Goal: Transaction & Acquisition: Purchase product/service

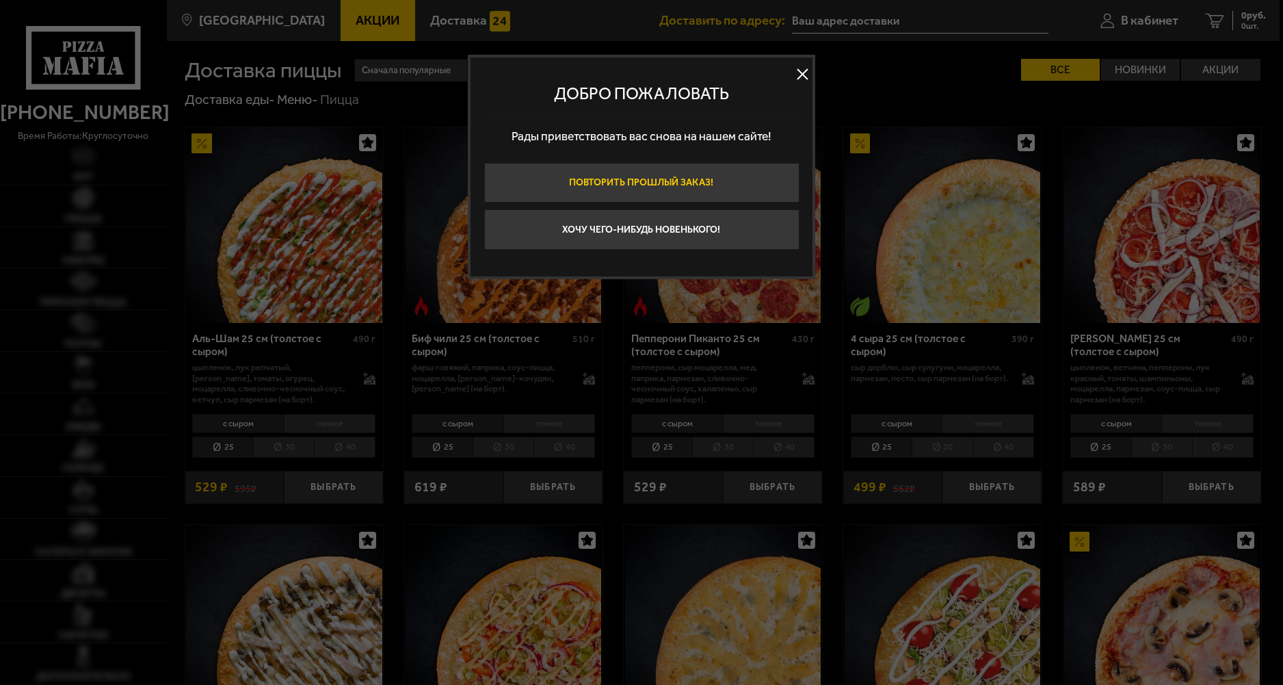
type input "[STREET_ADDRESS]"
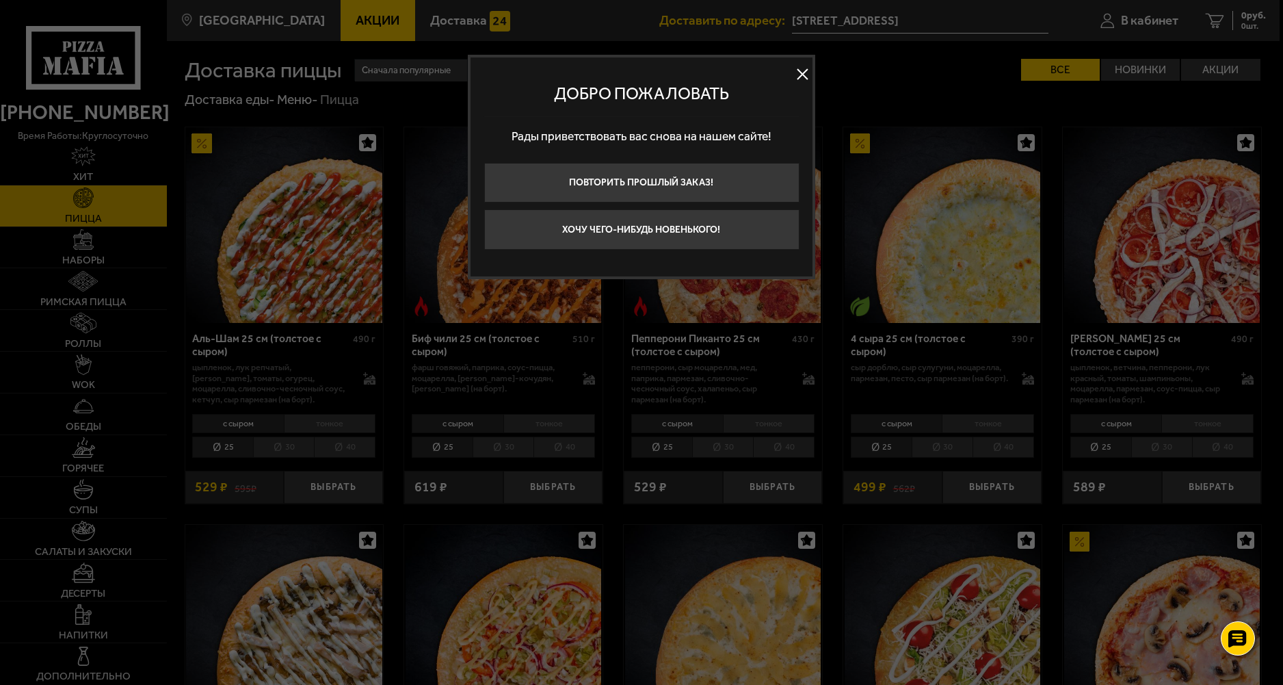
click at [802, 74] on button at bounding box center [802, 74] width 21 height 21
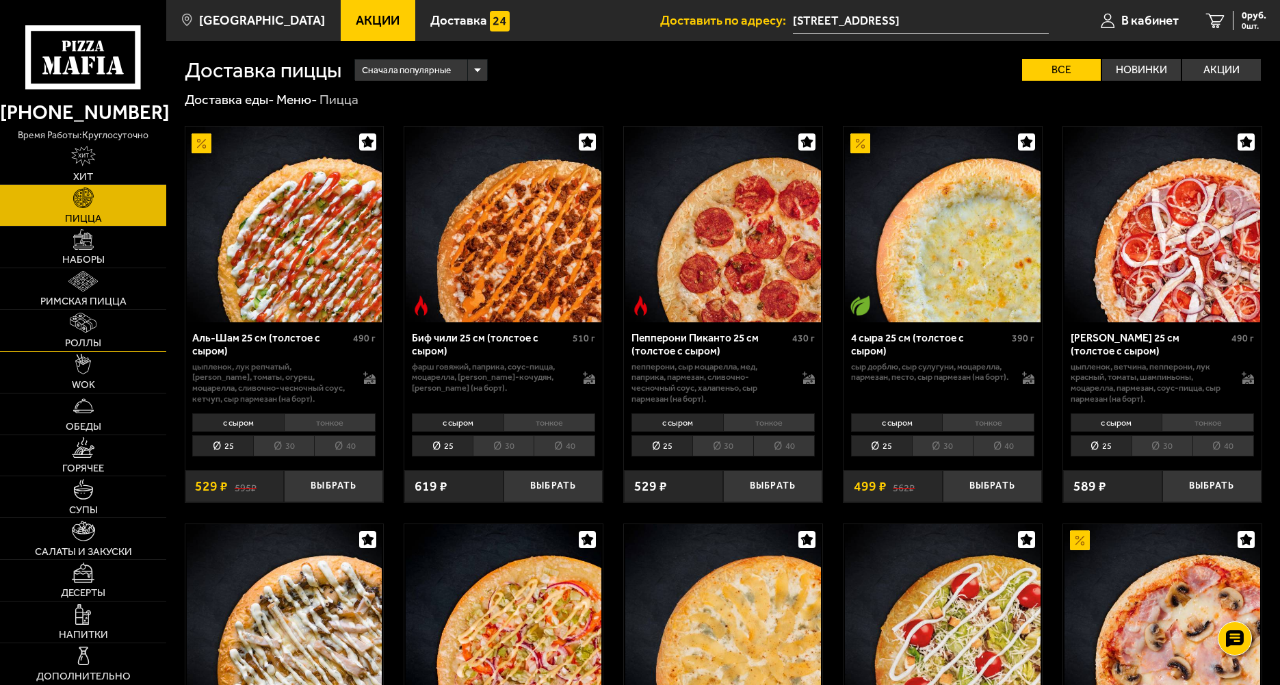
click at [109, 324] on link "Роллы" at bounding box center [83, 330] width 166 height 41
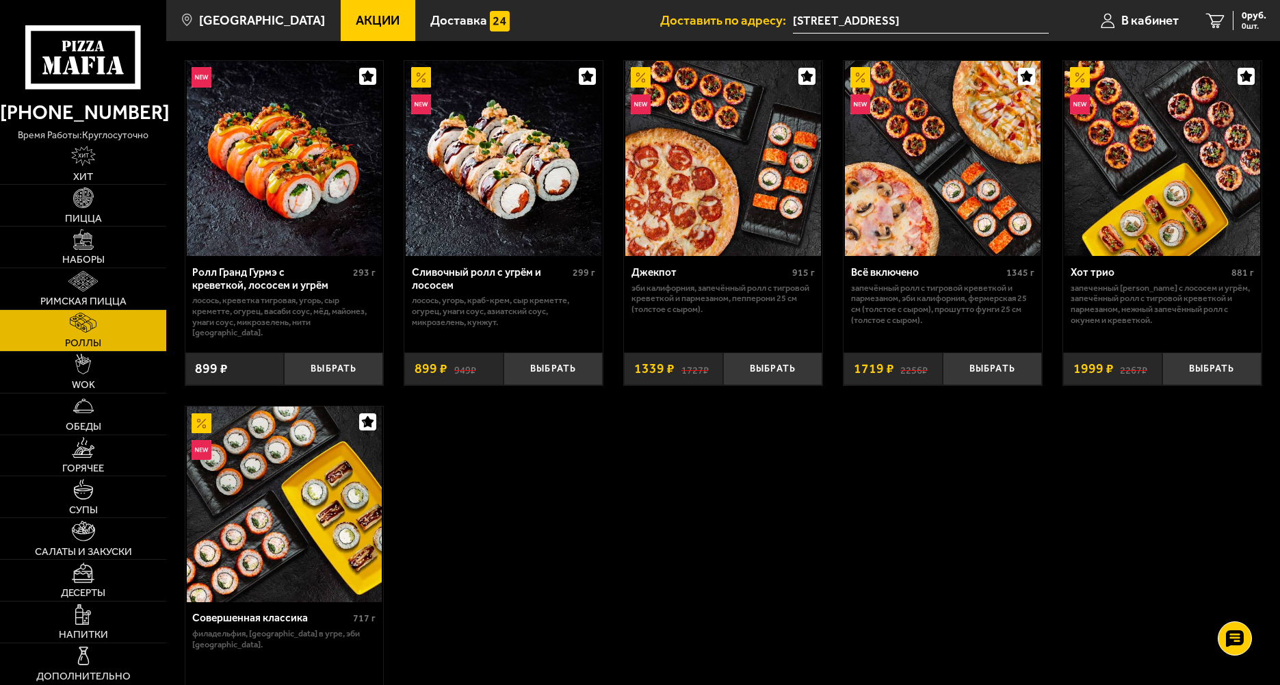
scroll to position [752, 0]
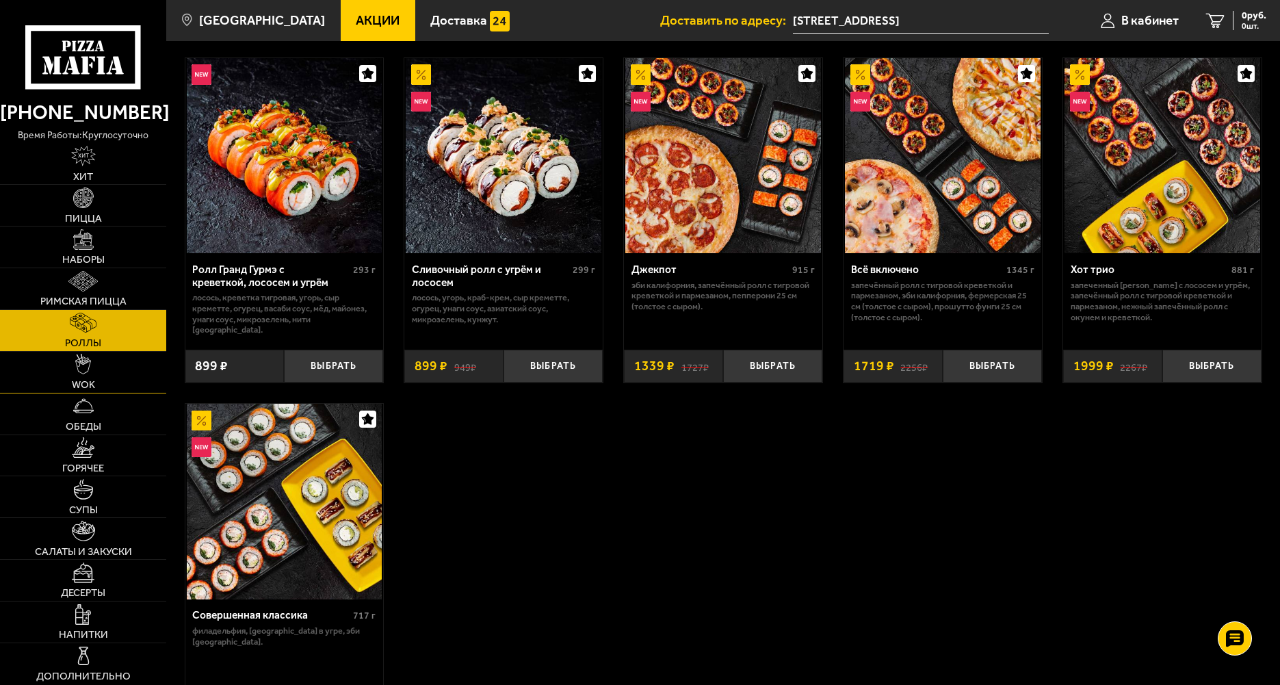
click at [104, 369] on link "WOK" at bounding box center [83, 372] width 166 height 41
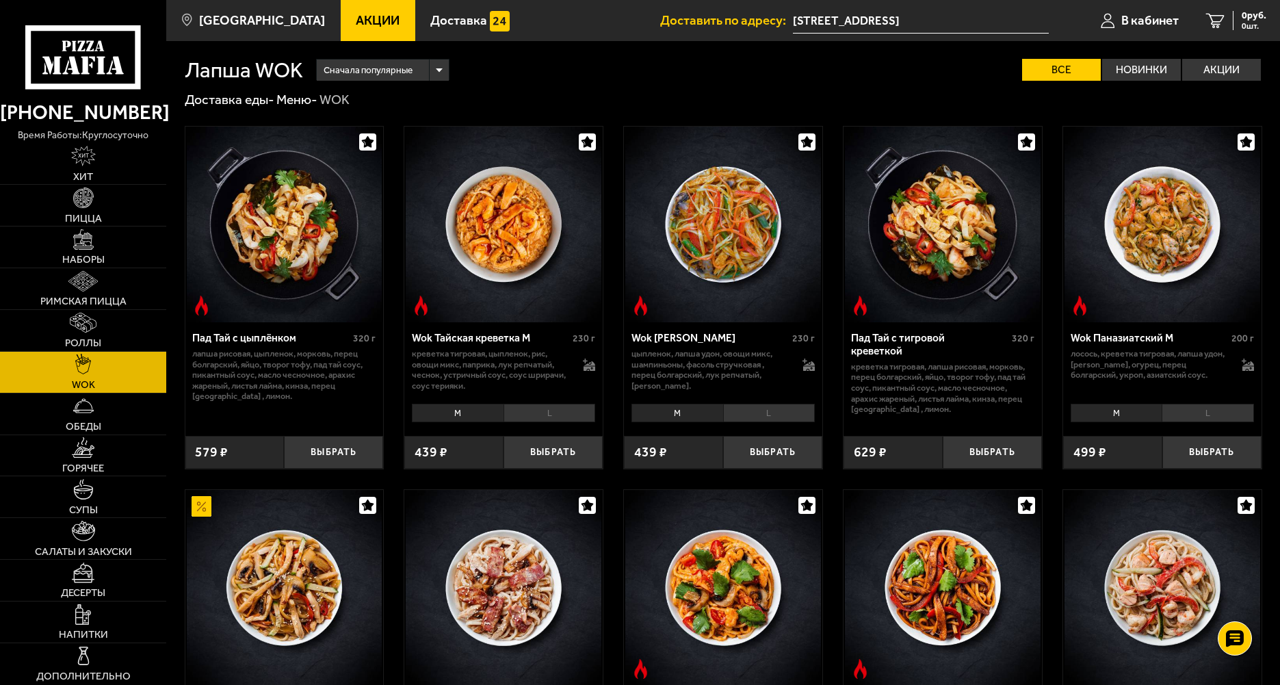
click at [497, 230] on img at bounding box center [504, 225] width 196 height 196
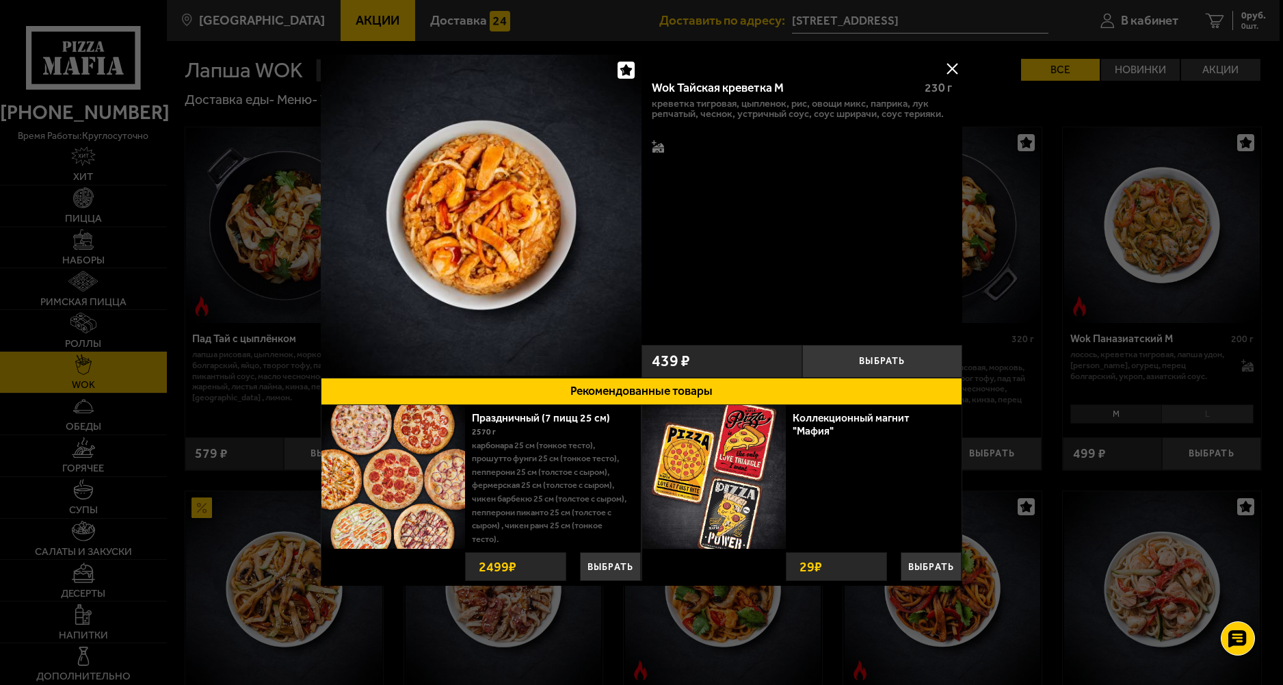
click at [951, 68] on button at bounding box center [952, 68] width 21 height 21
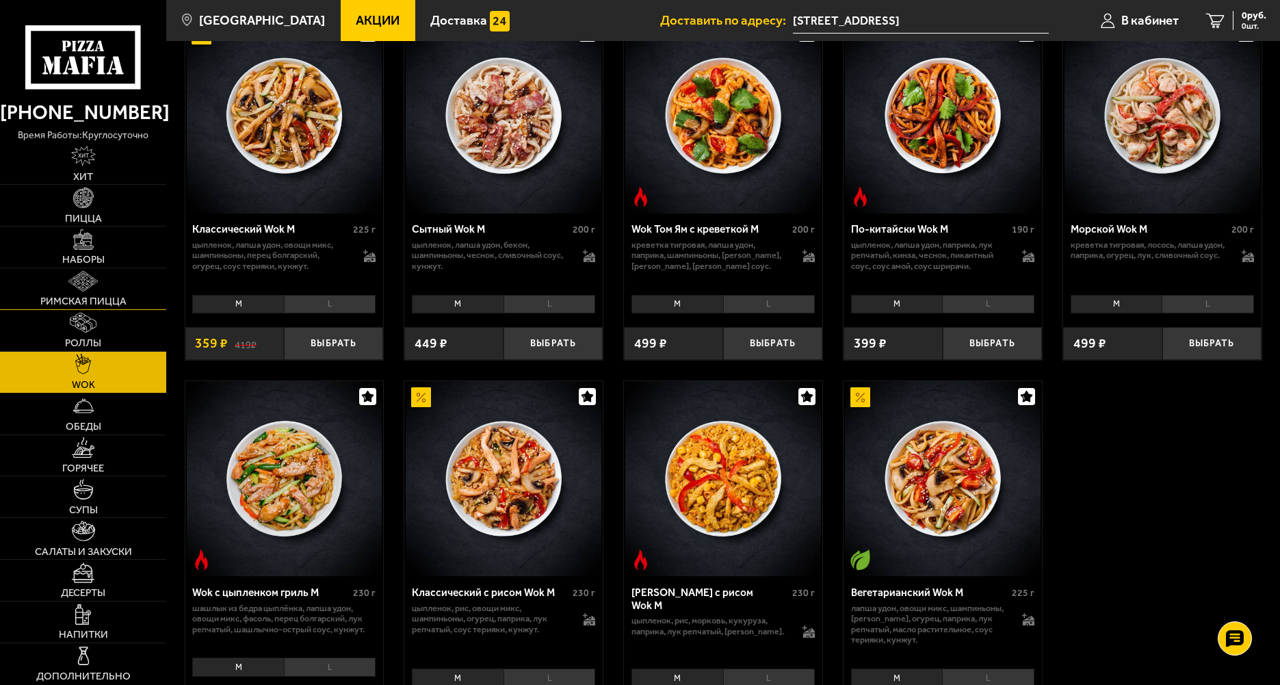
scroll to position [274, 0]
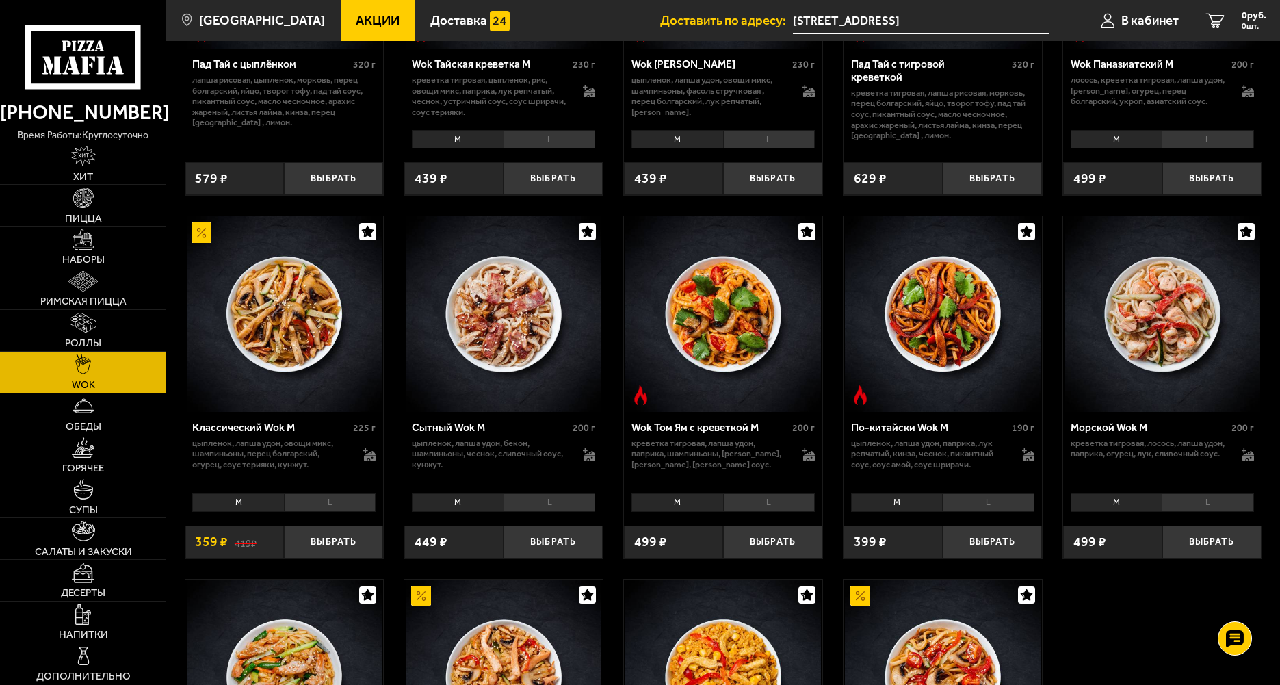
click at [96, 423] on span "Обеды" at bounding box center [84, 426] width 36 height 10
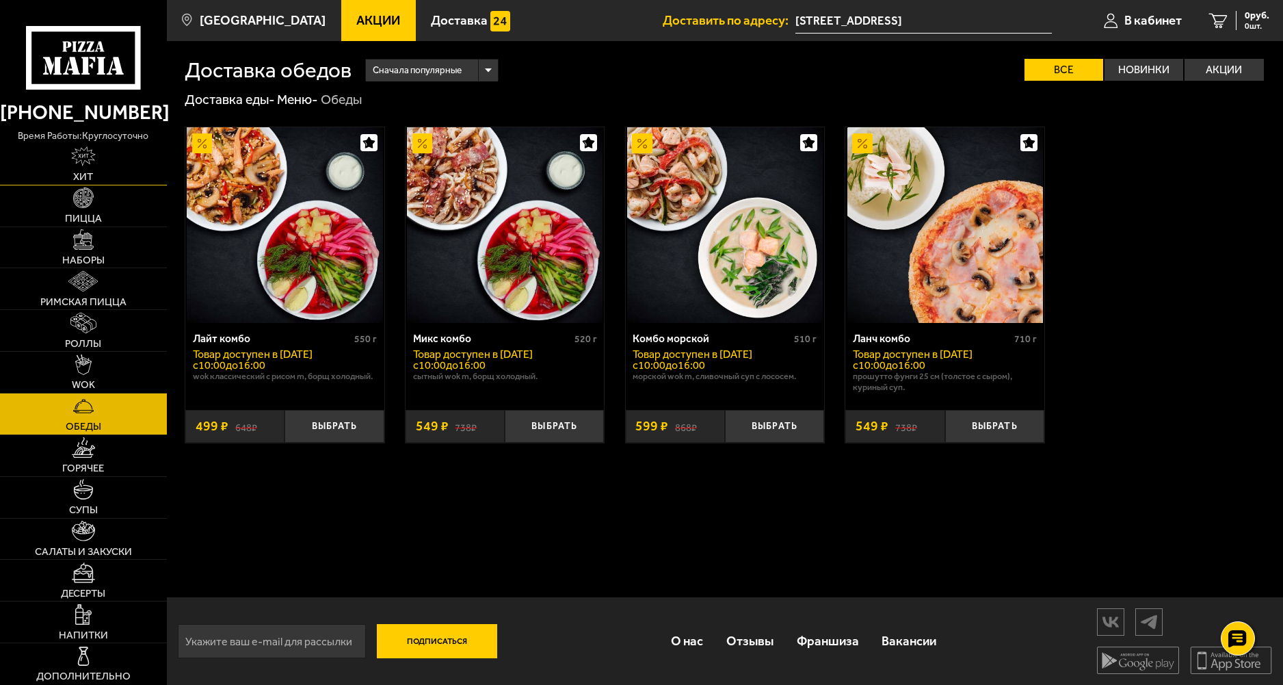
click at [96, 161] on link "Хит" at bounding box center [83, 164] width 167 height 41
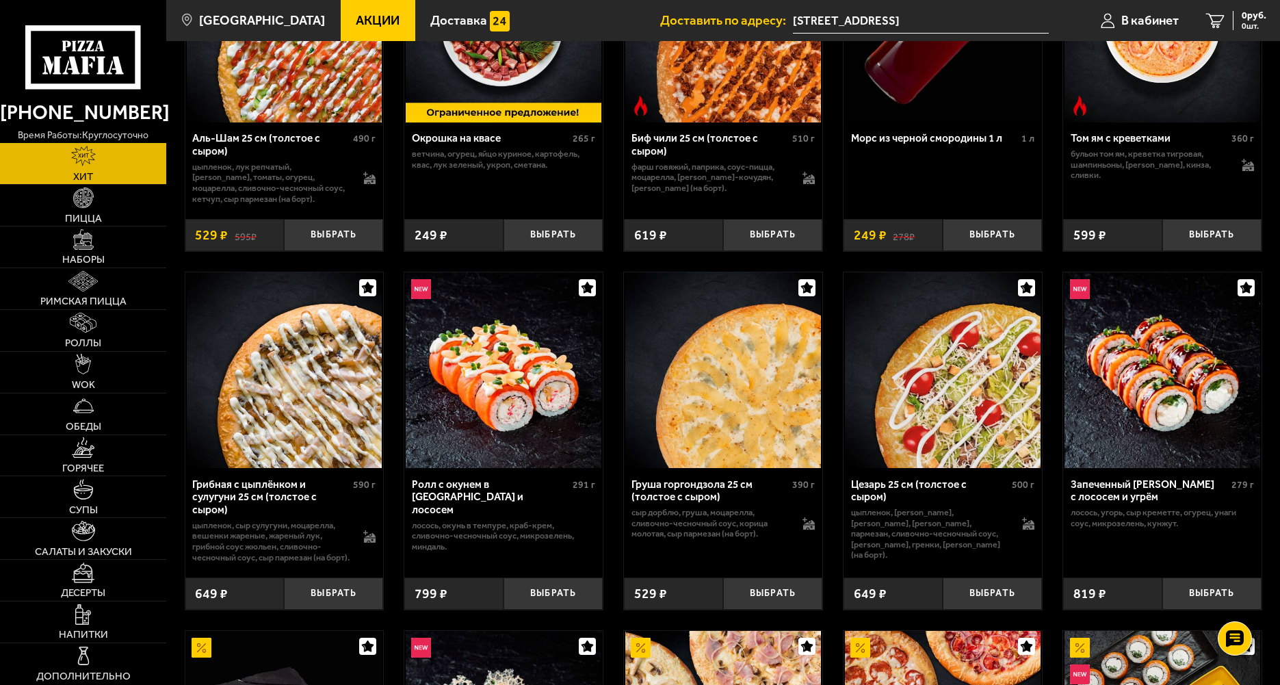
scroll to position [205, 0]
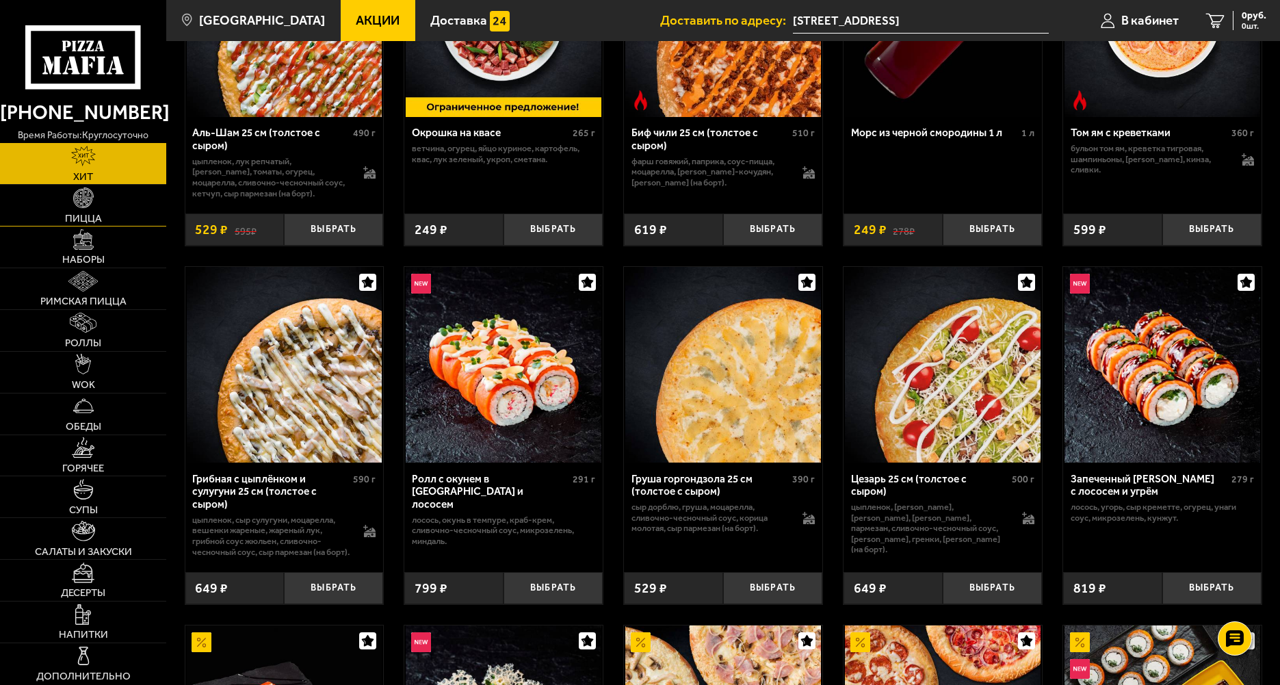
click at [100, 204] on link "Пицца" at bounding box center [83, 205] width 166 height 41
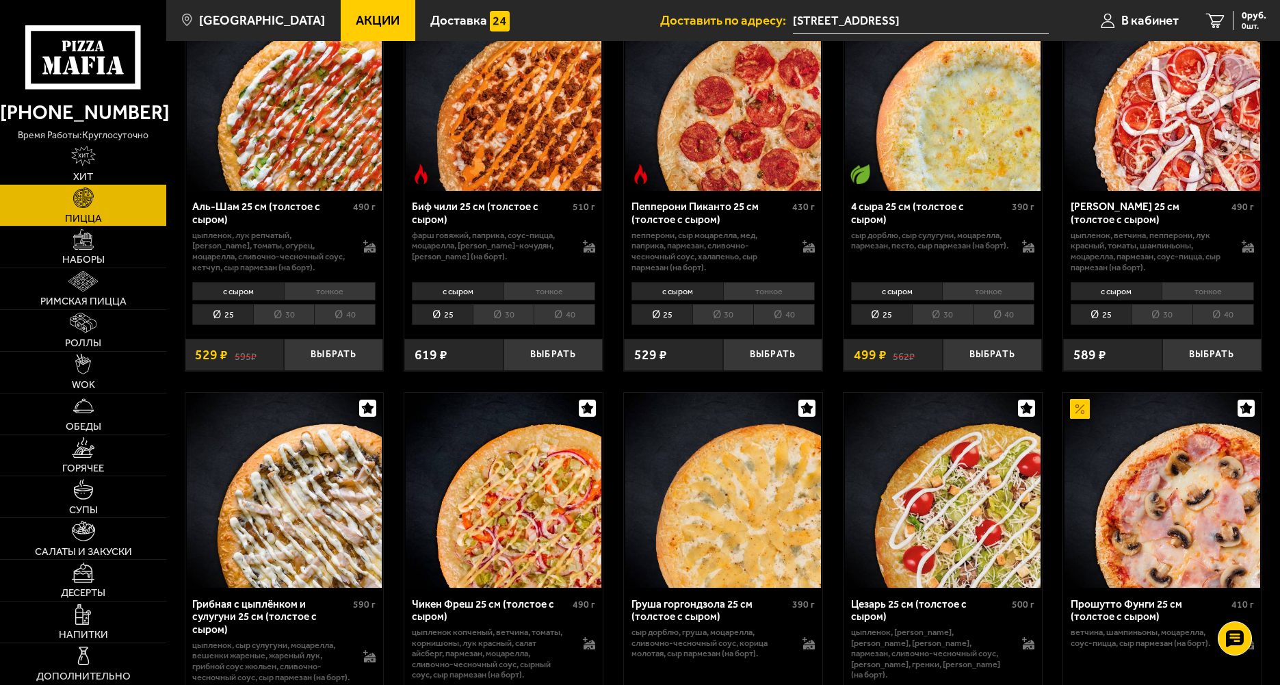
scroll to position [137, 0]
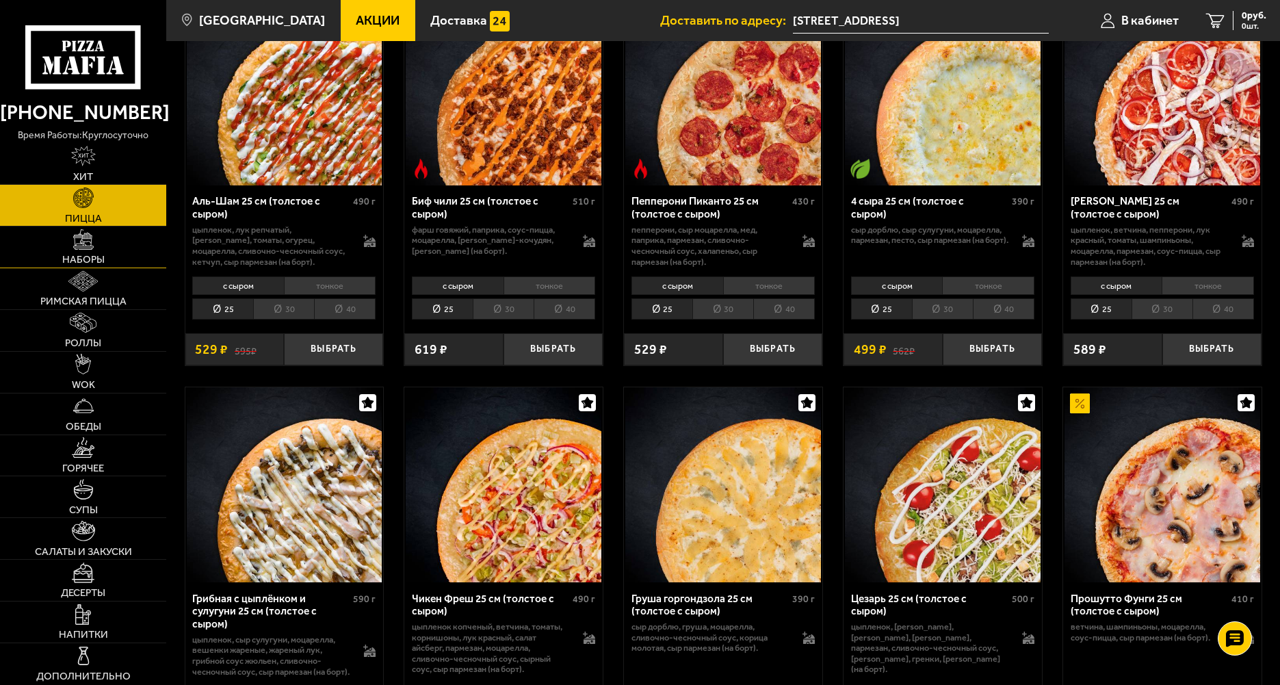
click at [87, 239] on img at bounding box center [83, 239] width 21 height 21
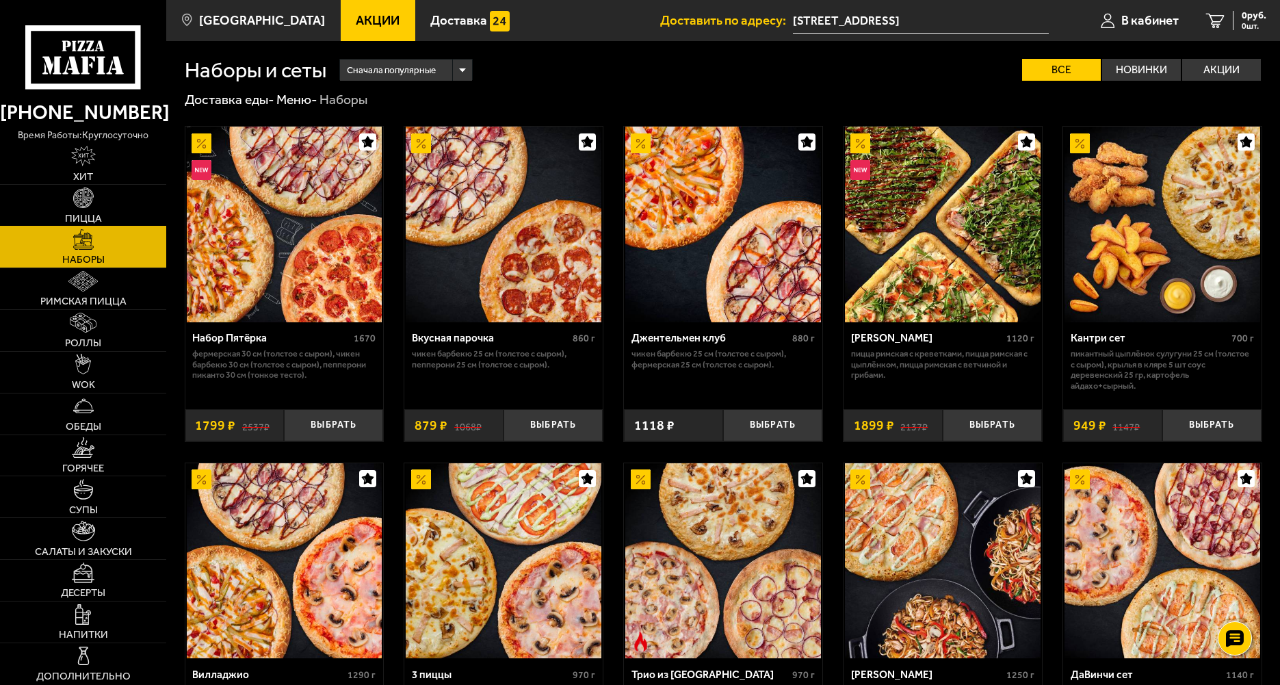
click at [108, 200] on link "Пицца" at bounding box center [83, 205] width 166 height 41
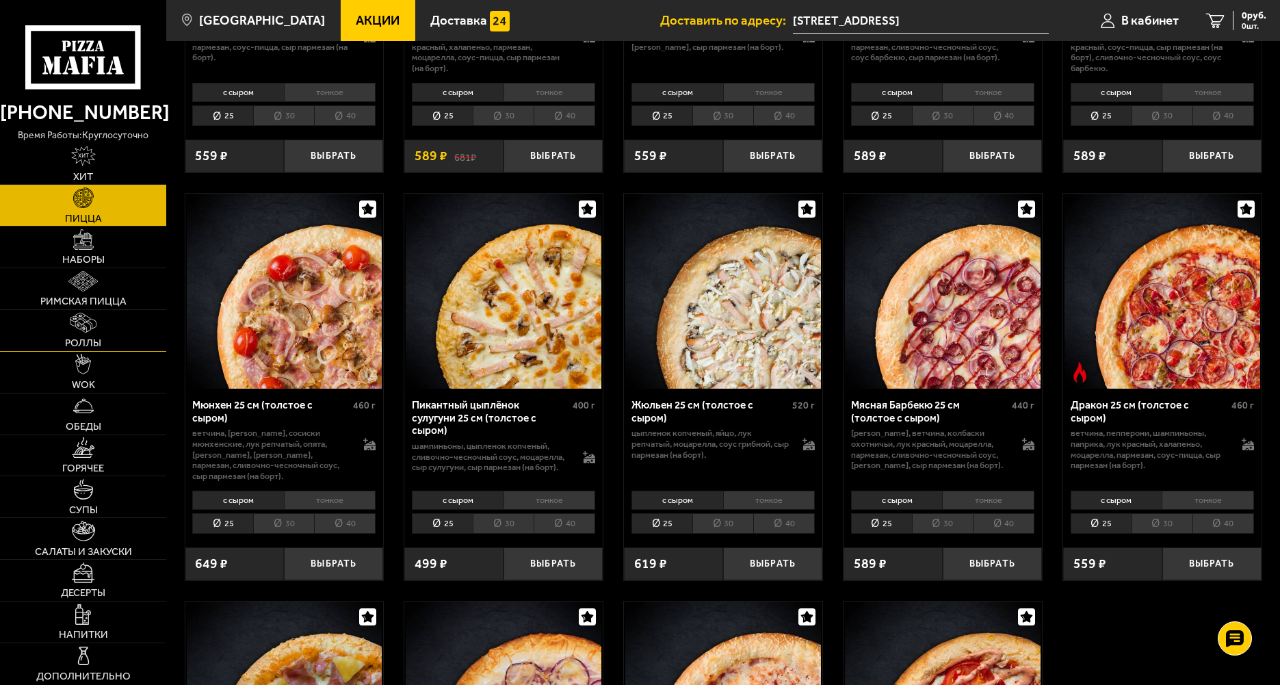
scroll to position [1505, 0]
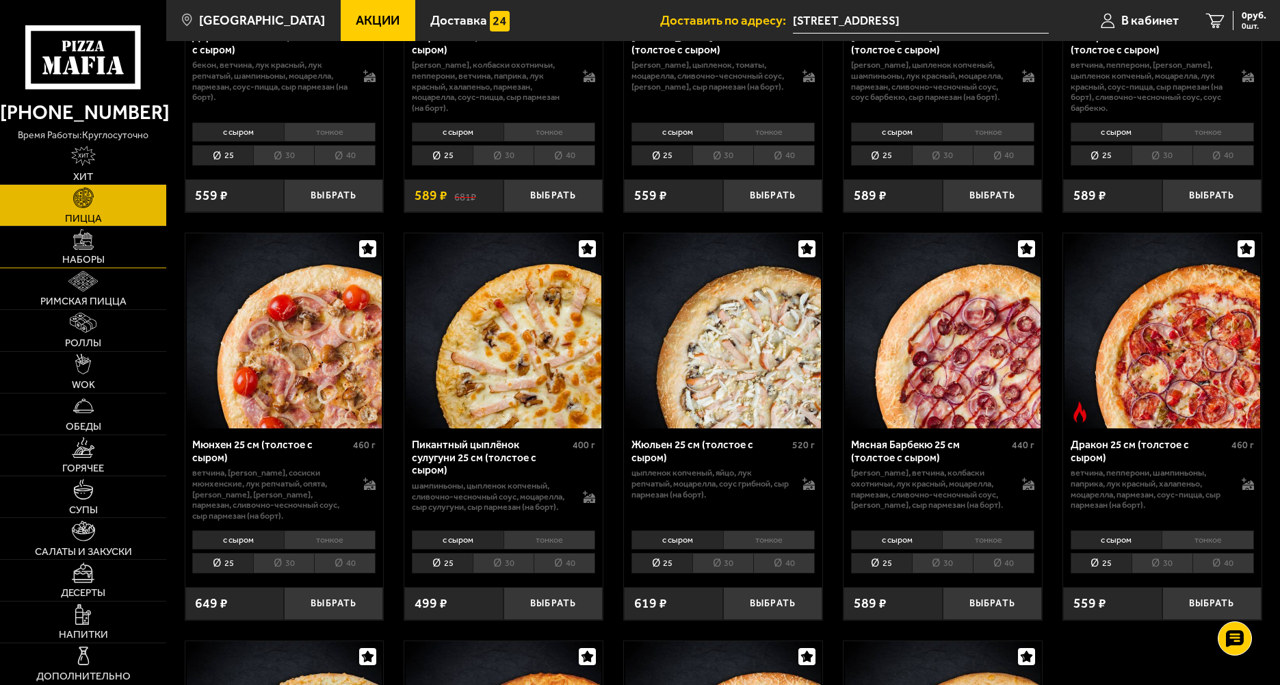
click at [96, 258] on span "Наборы" at bounding box center [83, 259] width 42 height 10
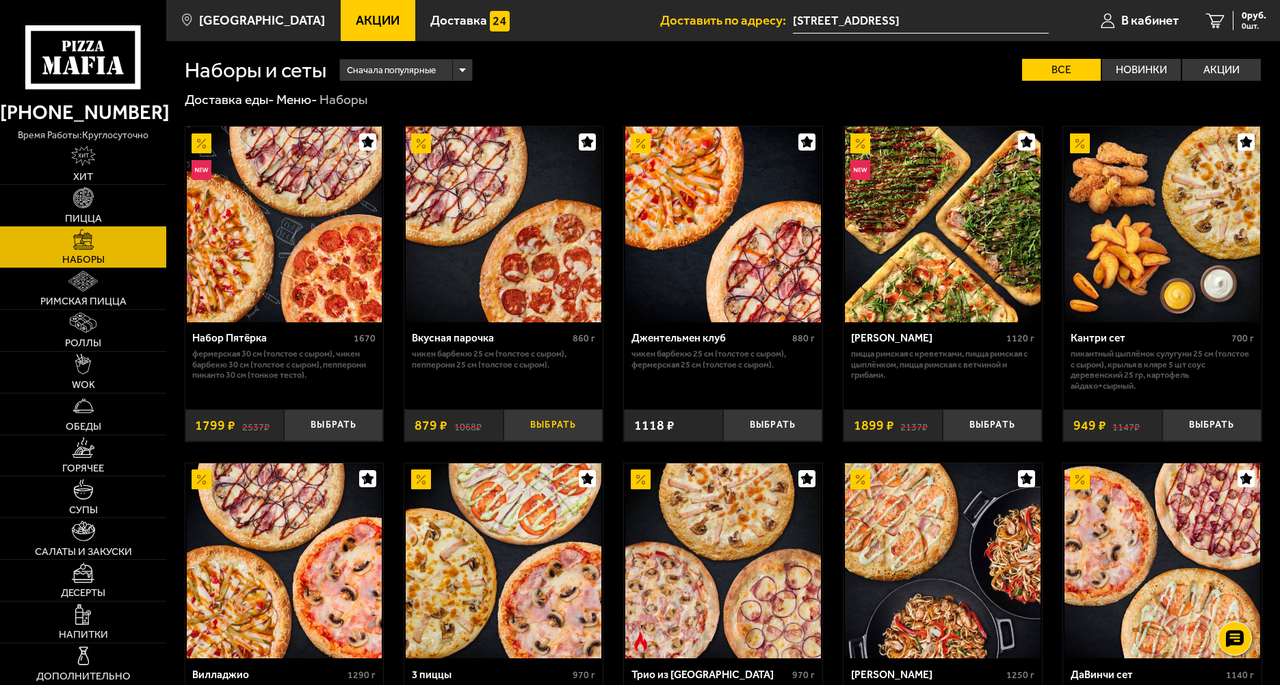
click at [559, 423] on button "Выбрать" at bounding box center [552, 425] width 99 height 33
click at [101, 455] on link "Горячее" at bounding box center [83, 455] width 166 height 41
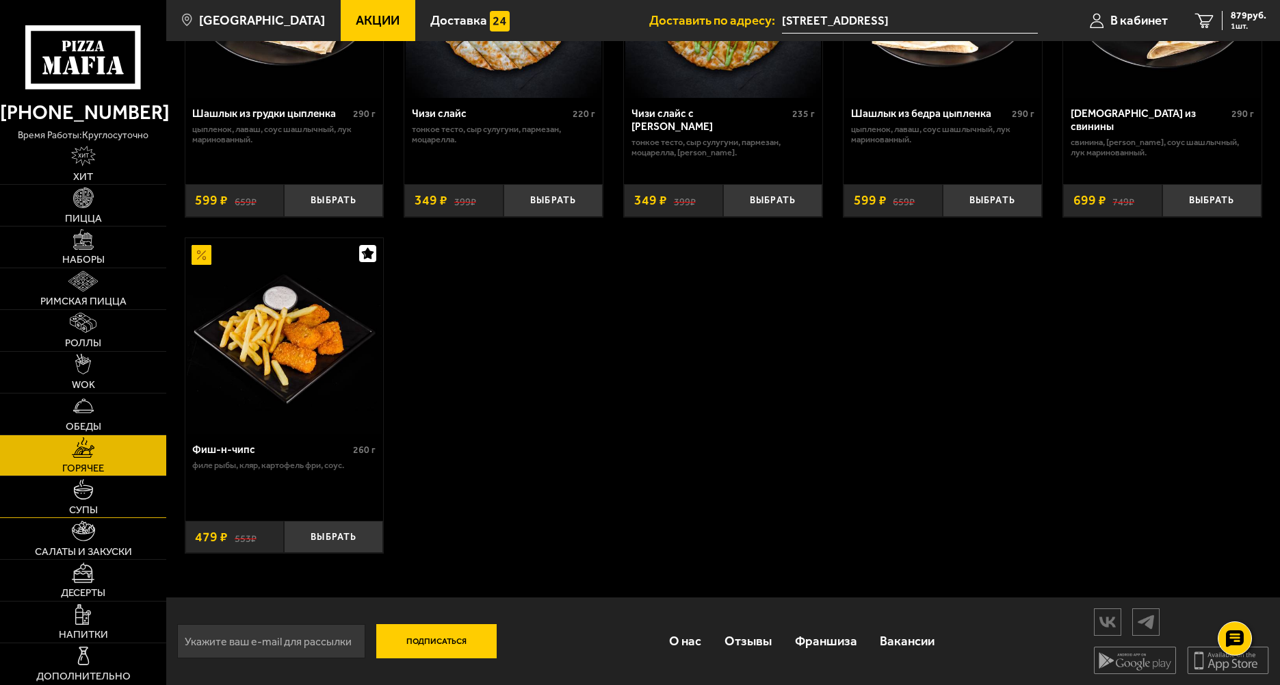
scroll to position [983, 0]
click at [98, 505] on link "Супы" at bounding box center [83, 496] width 166 height 41
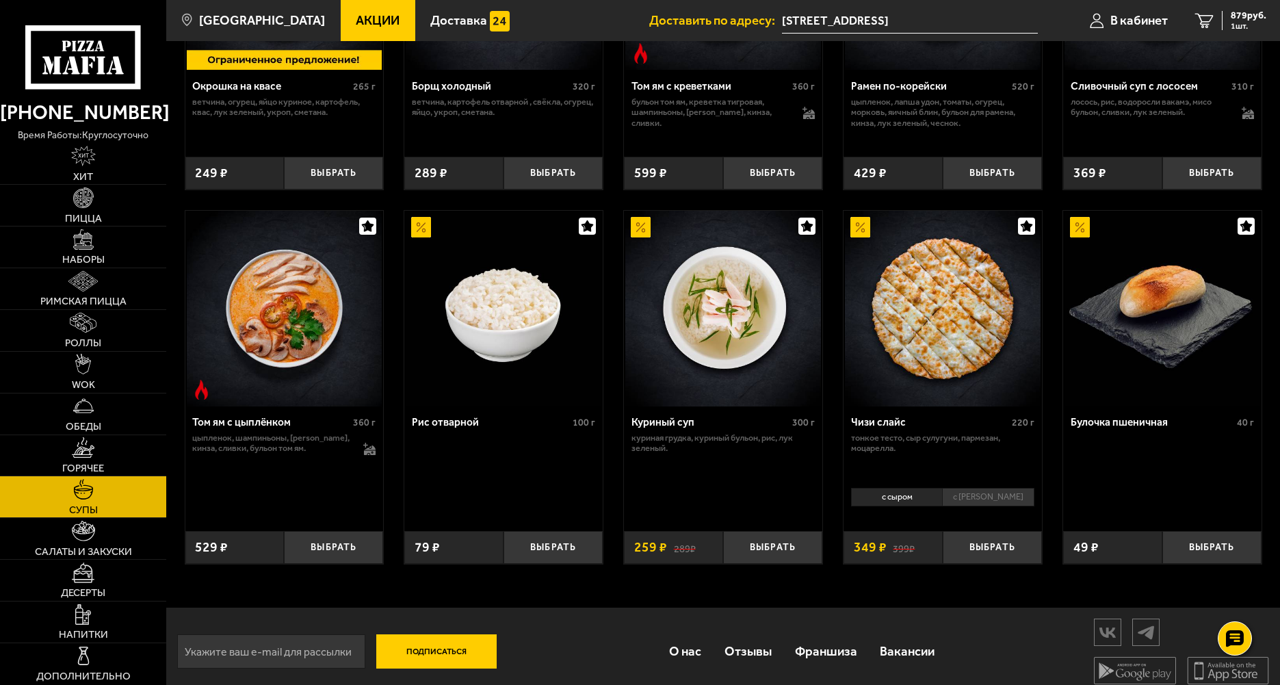
scroll to position [419, 0]
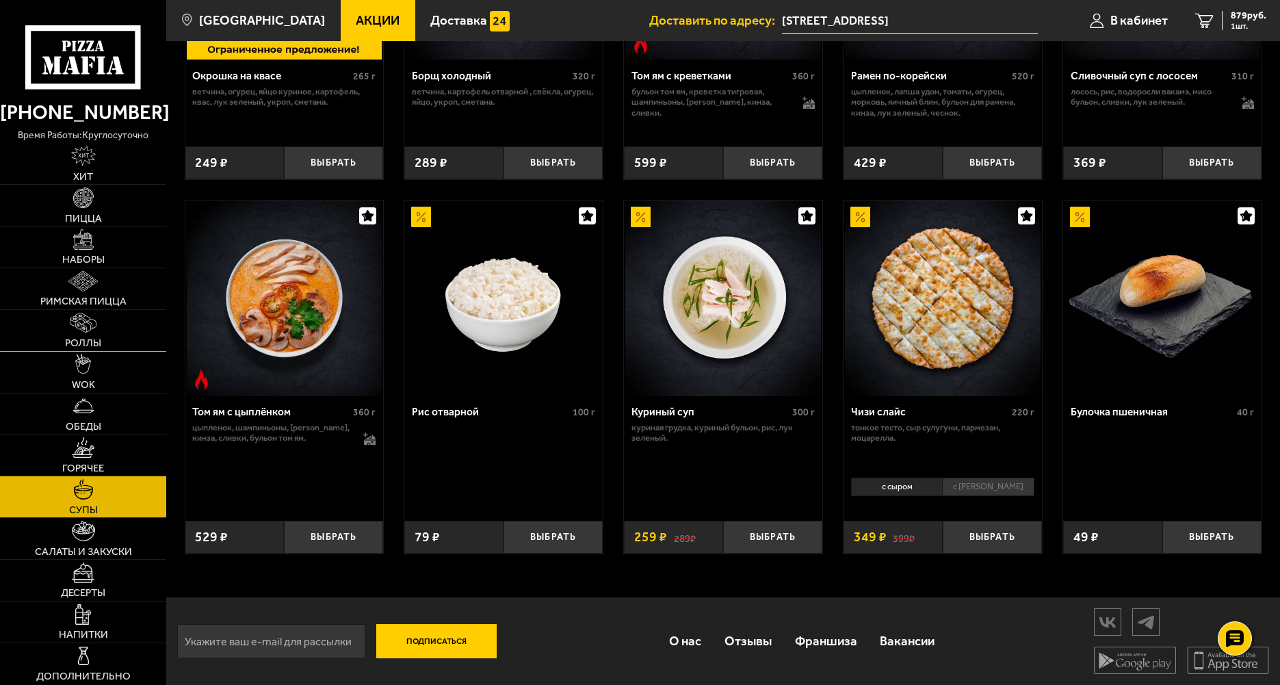
click at [96, 347] on span "Роллы" at bounding box center [83, 343] width 36 height 10
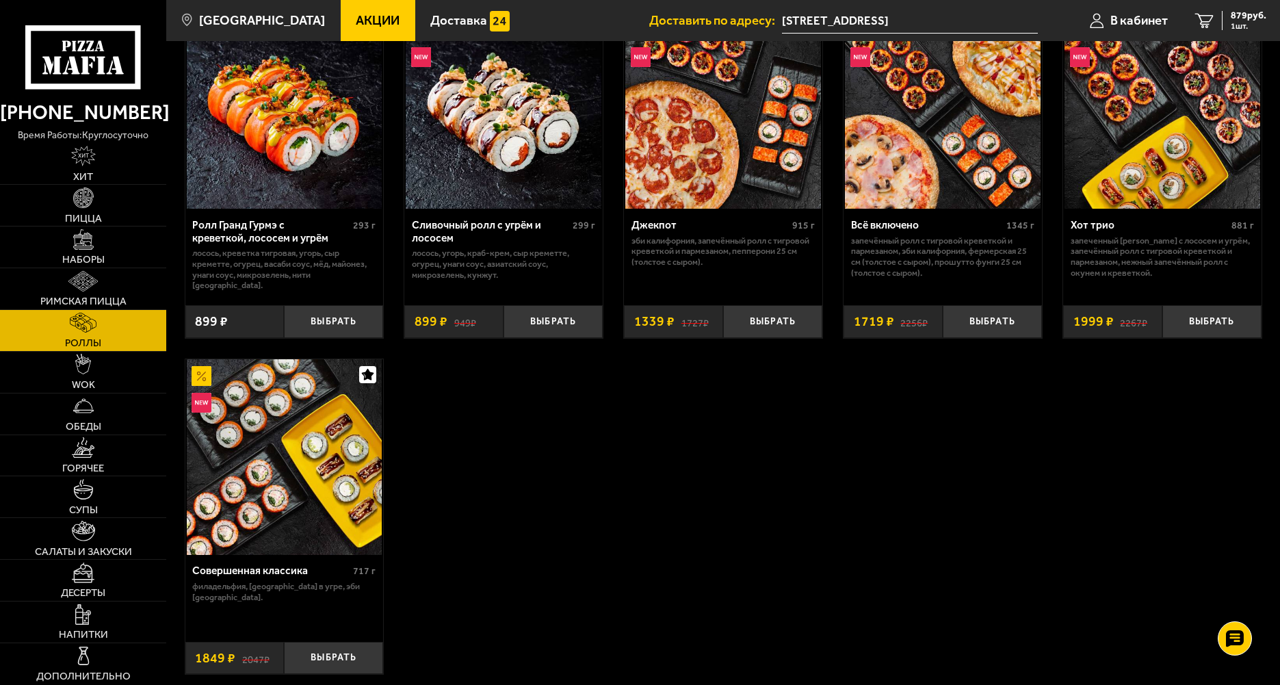
scroll to position [821, 0]
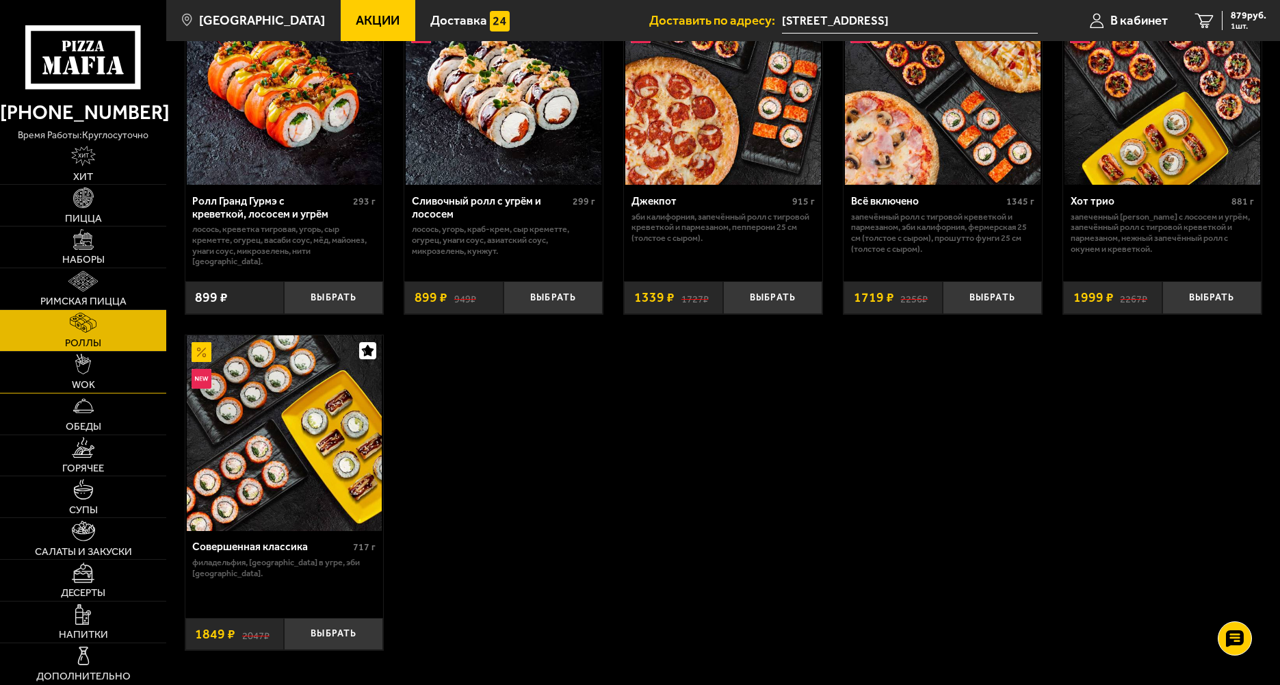
click at [129, 375] on link "WOK" at bounding box center [83, 372] width 166 height 41
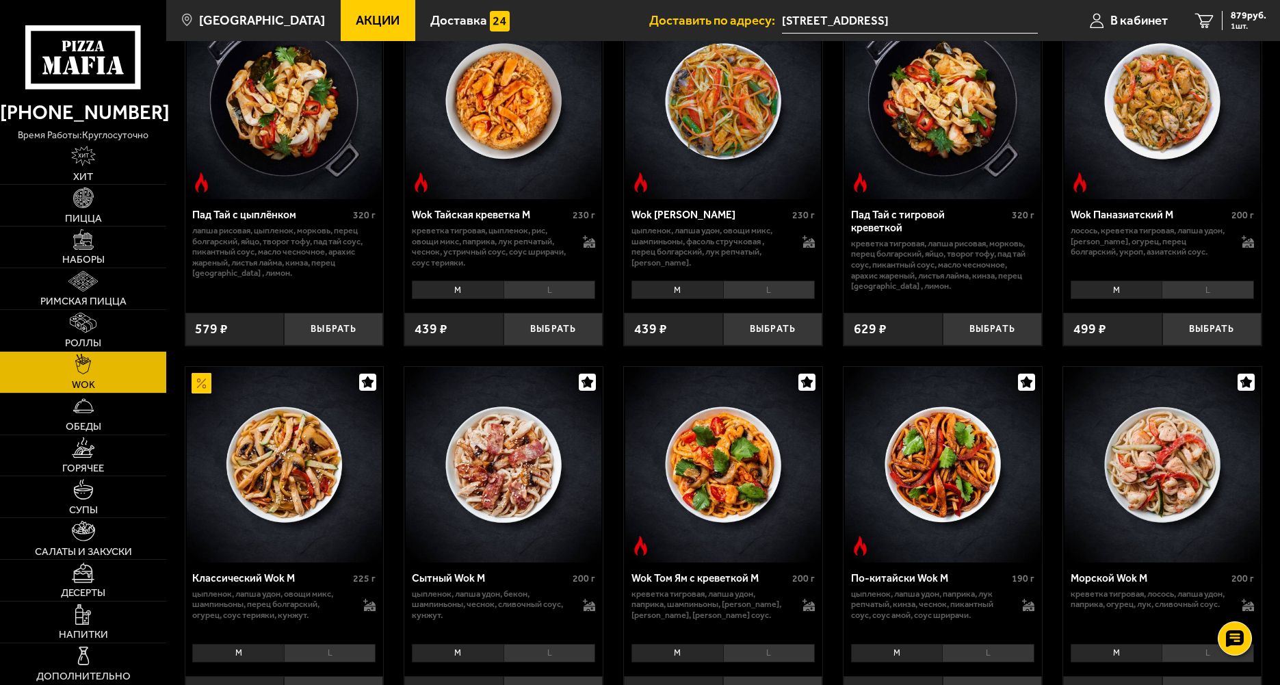
scroll to position [137, 0]
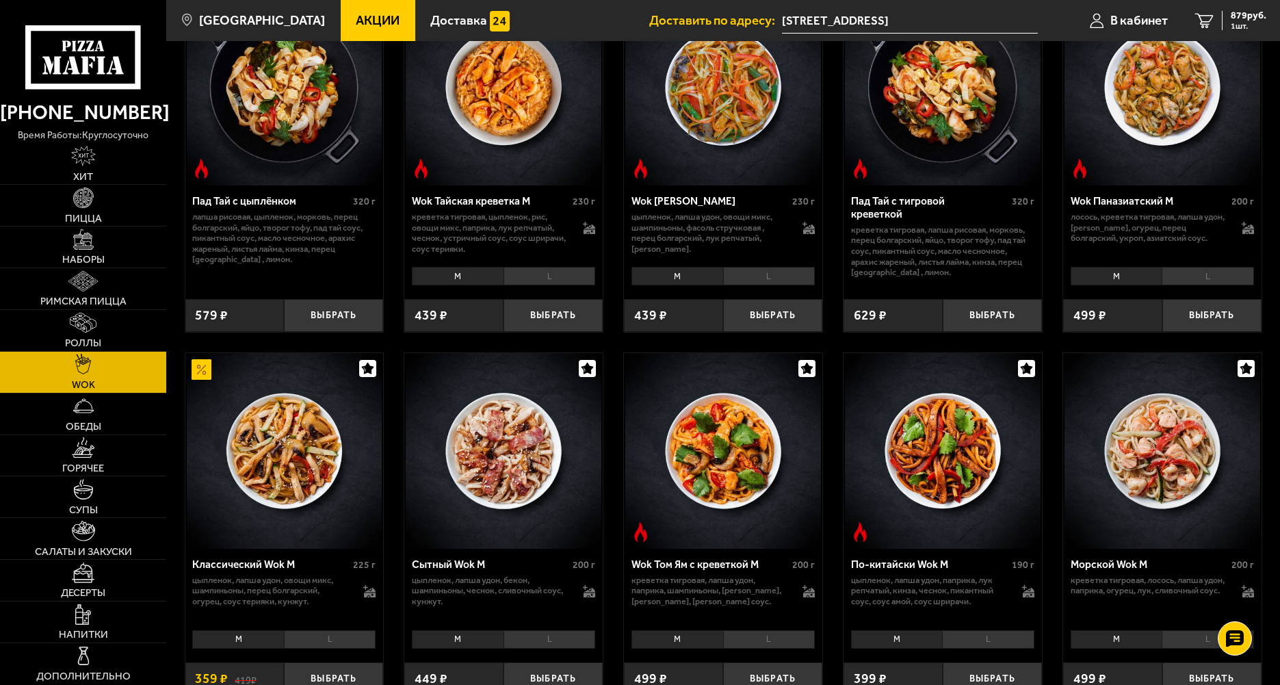
click at [527, 280] on li "L" at bounding box center [549, 276] width 92 height 19
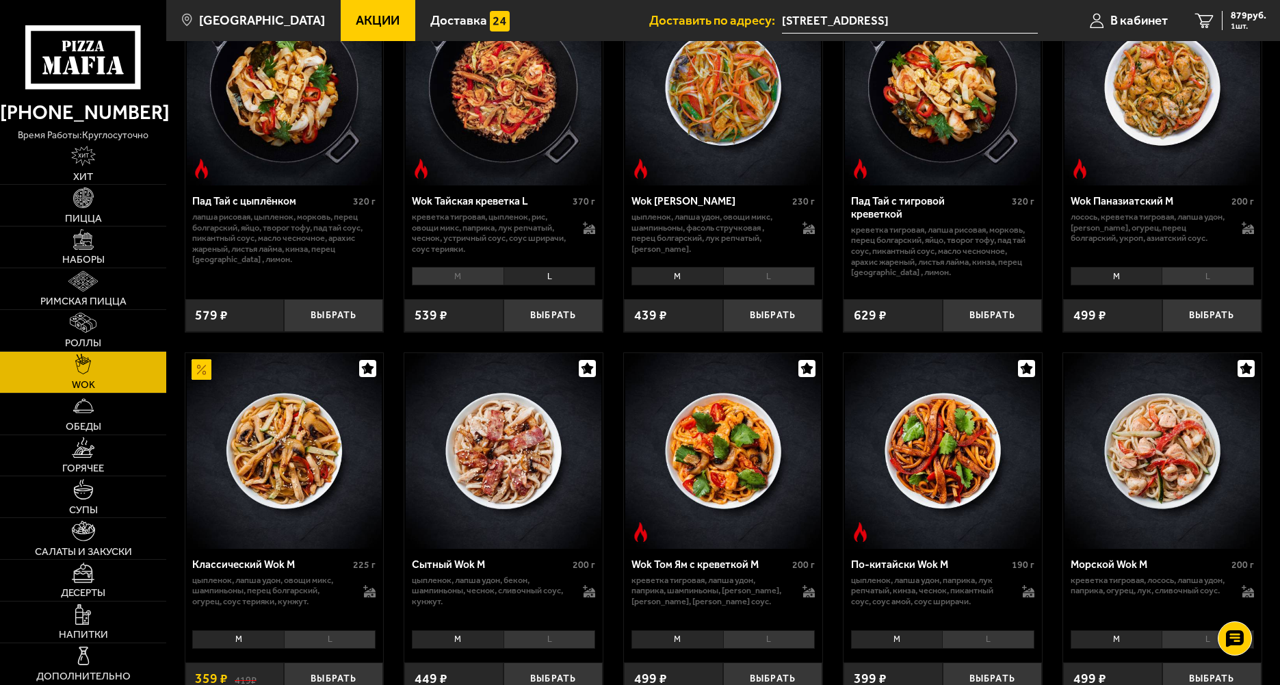
click at [467, 278] on li "M" at bounding box center [458, 276] width 92 height 19
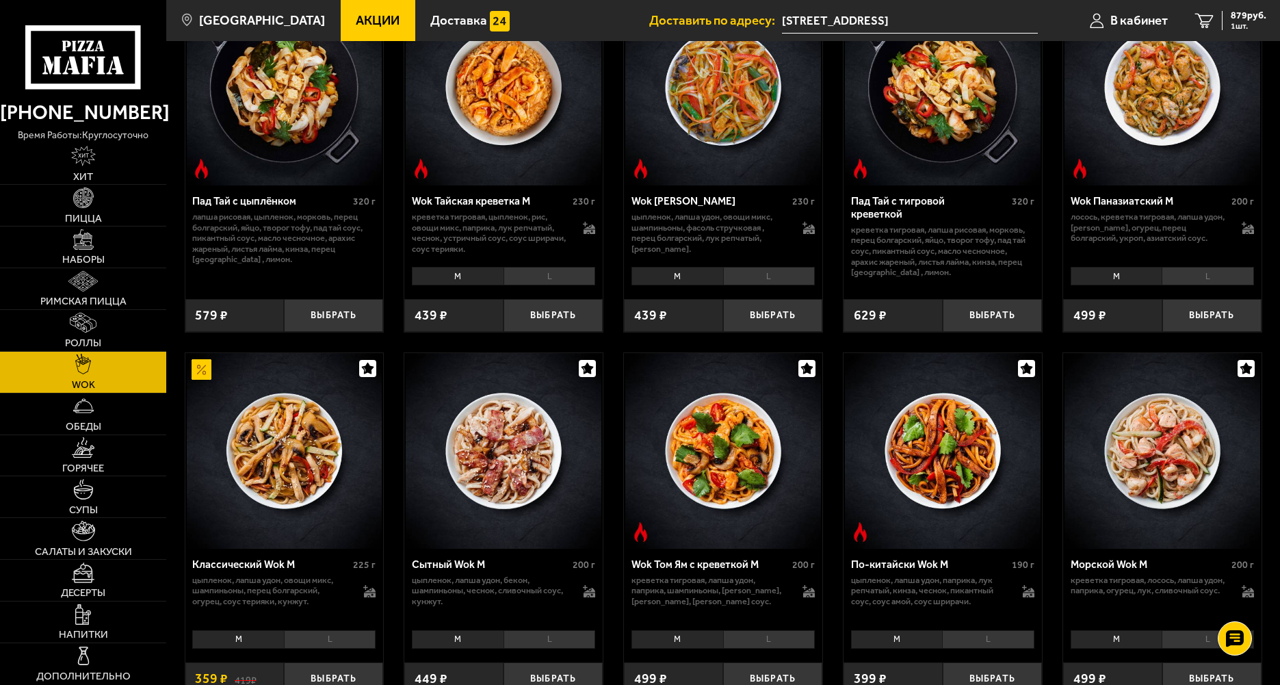
click at [541, 278] on li "L" at bounding box center [549, 276] width 92 height 19
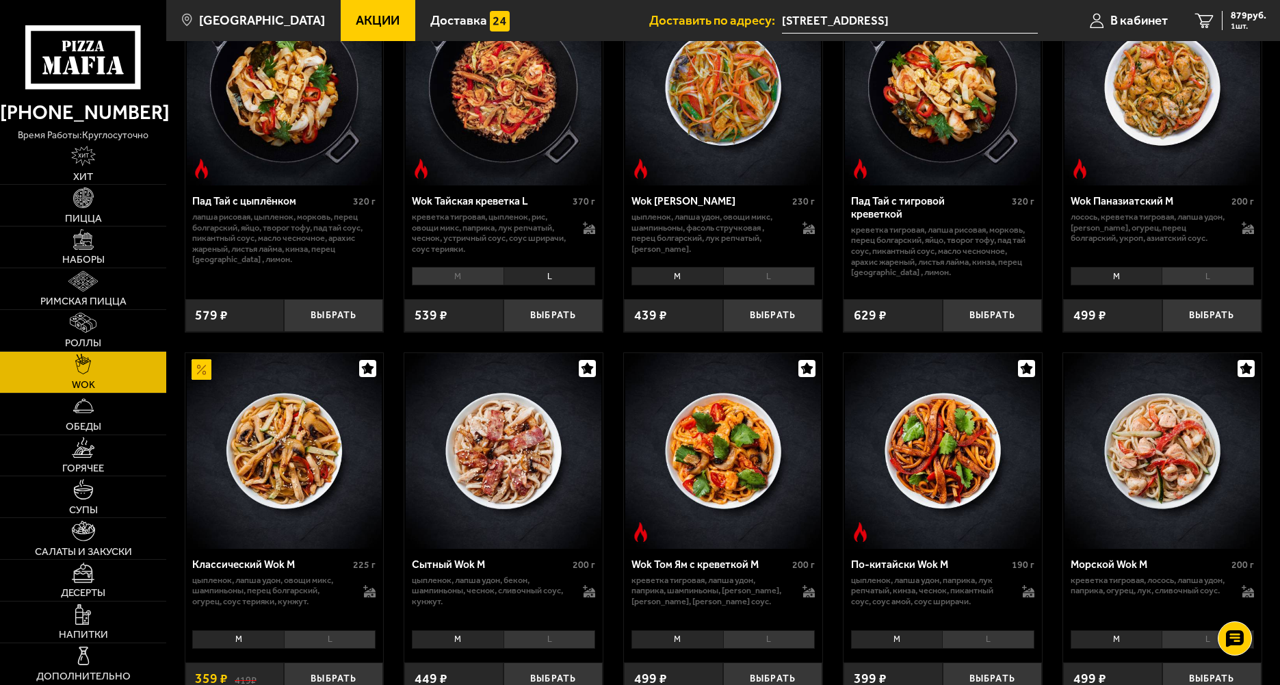
click at [468, 278] on li "M" at bounding box center [458, 276] width 92 height 19
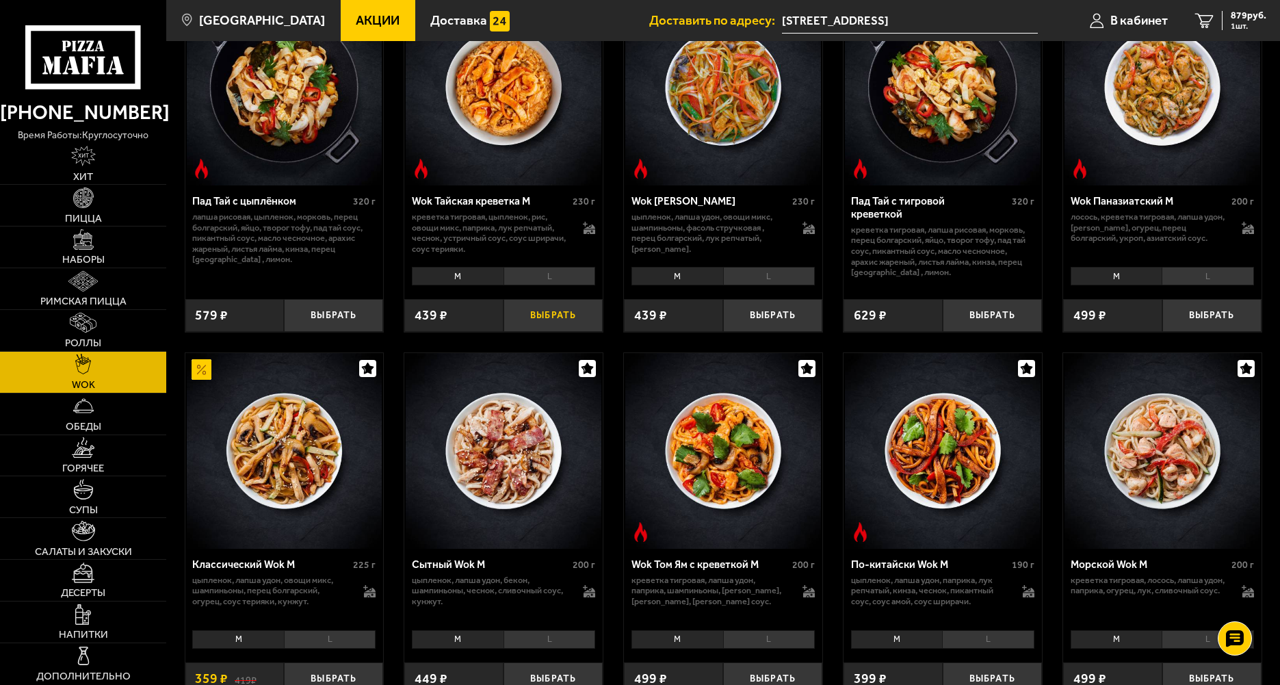
click at [555, 317] on button "Выбрать" at bounding box center [552, 315] width 99 height 33
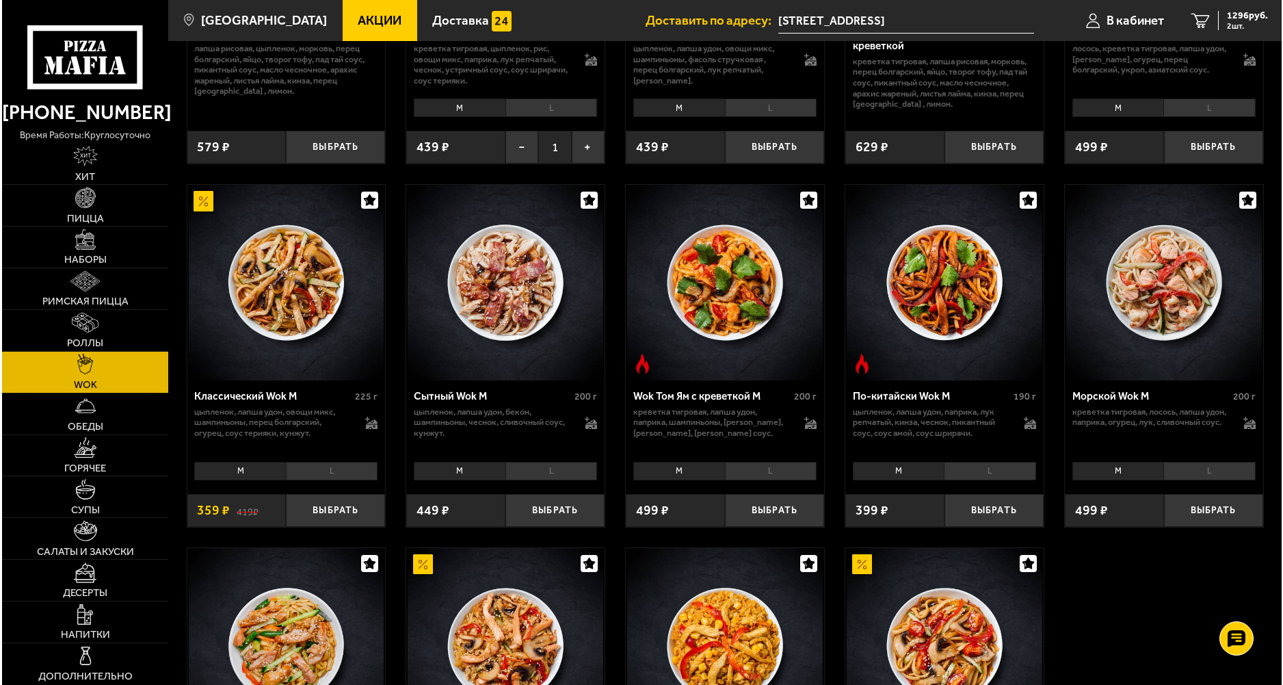
scroll to position [274, 0]
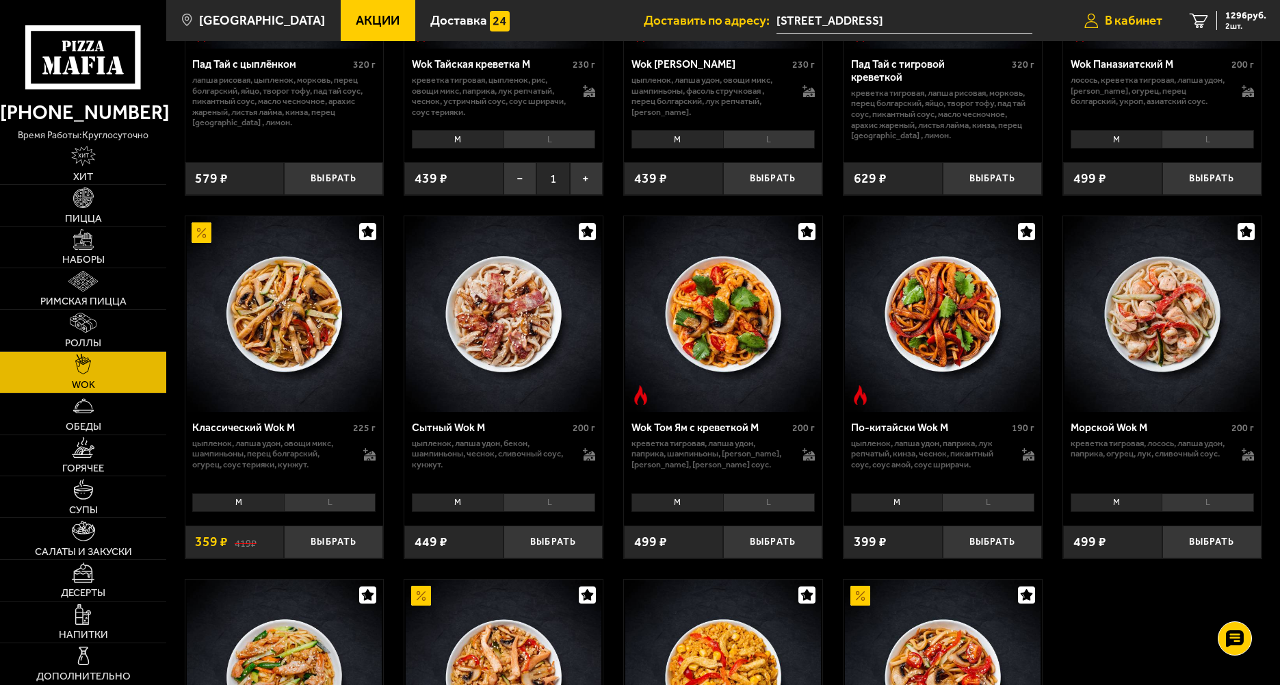
click at [1145, 27] on span "В кабинет" at bounding box center [1132, 20] width 57 height 13
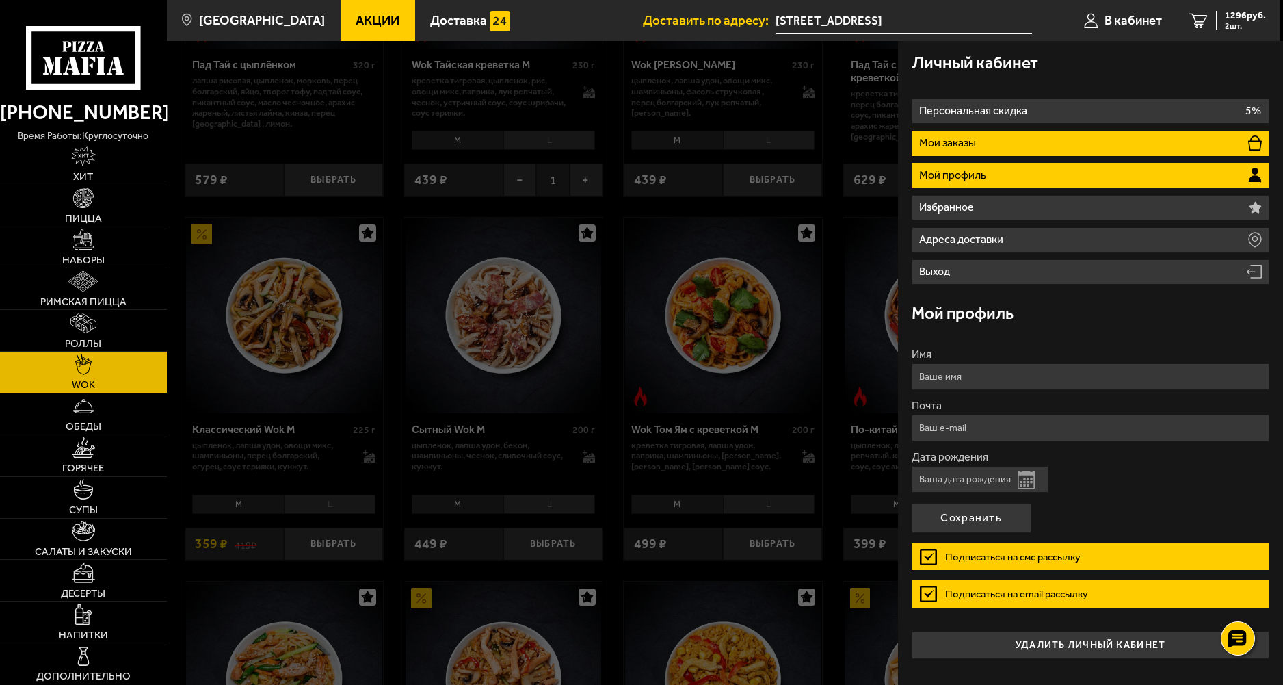
click at [968, 142] on p "Мои заказы" at bounding box center [949, 142] width 60 height 11
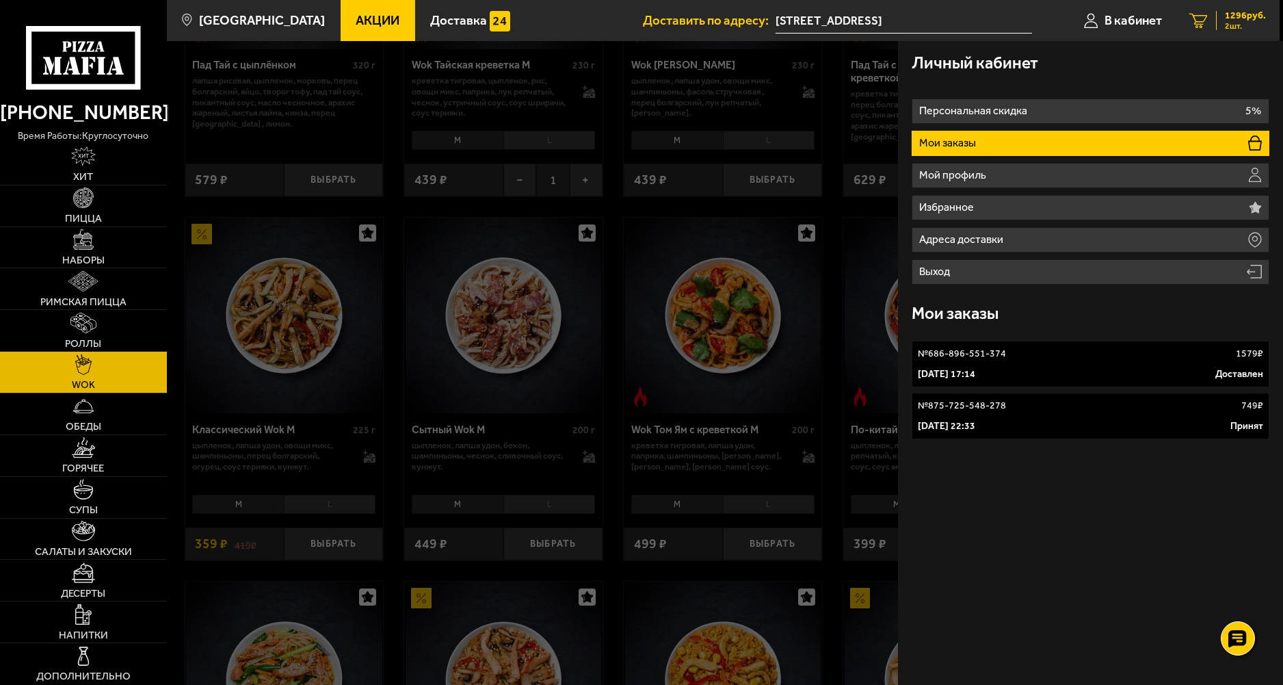
click at [1236, 16] on span "1296 руб." at bounding box center [1245, 16] width 41 height 10
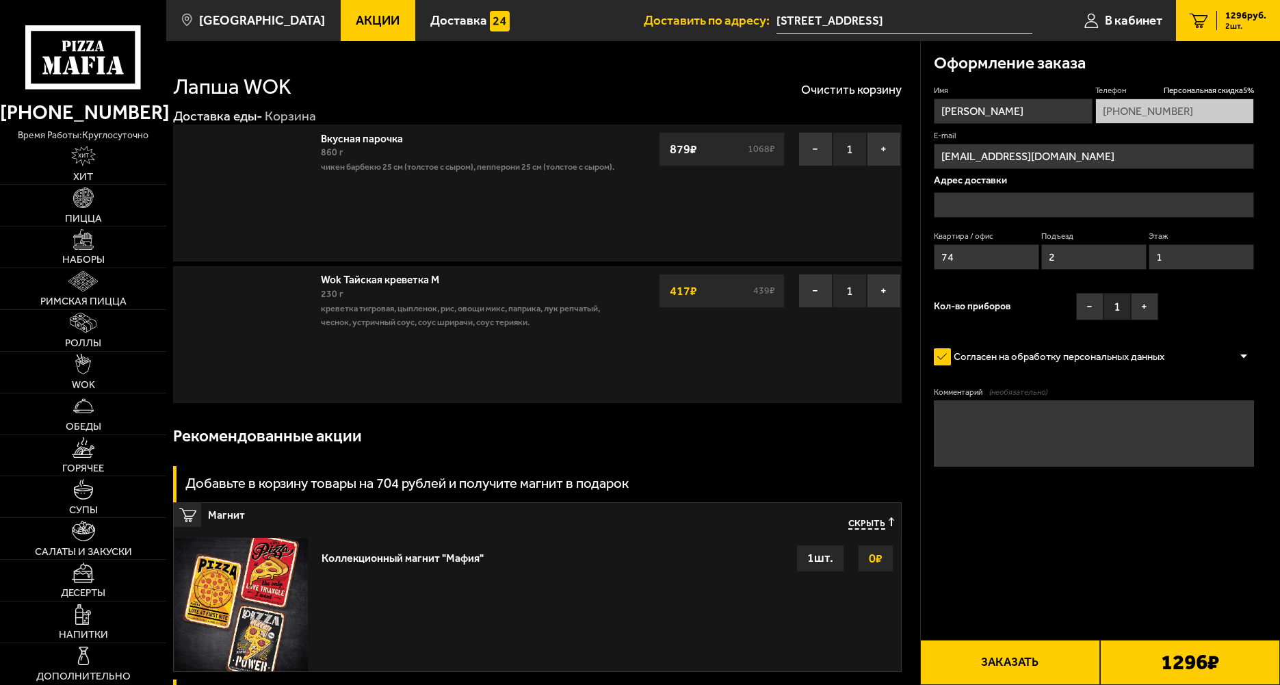
type input "[STREET_ADDRESS]"
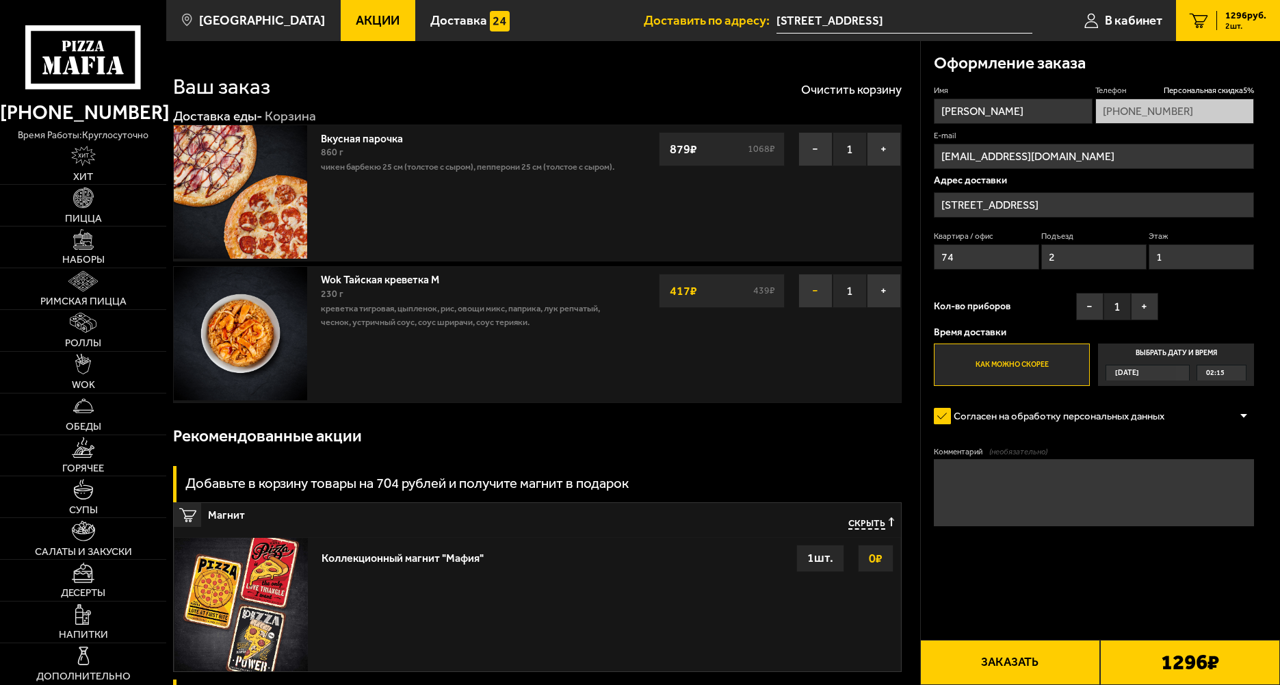
click at [817, 294] on button "−" at bounding box center [815, 291] width 34 height 34
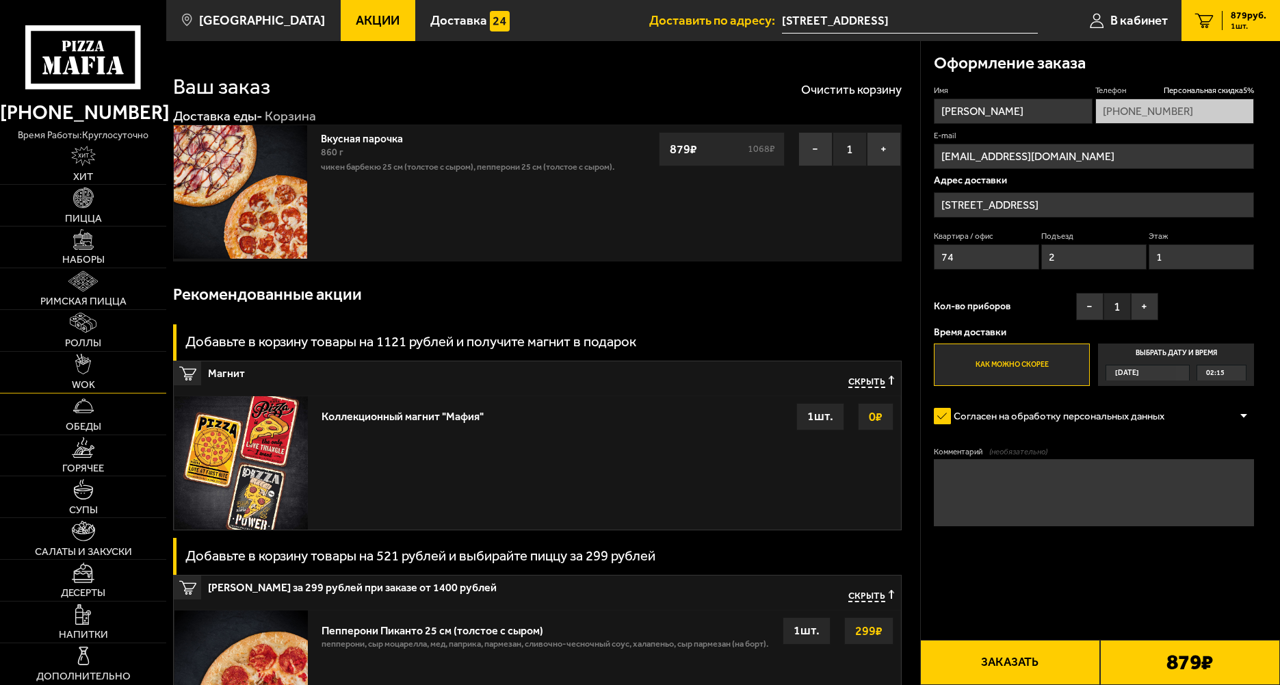
click at [96, 365] on link "WOK" at bounding box center [83, 372] width 166 height 41
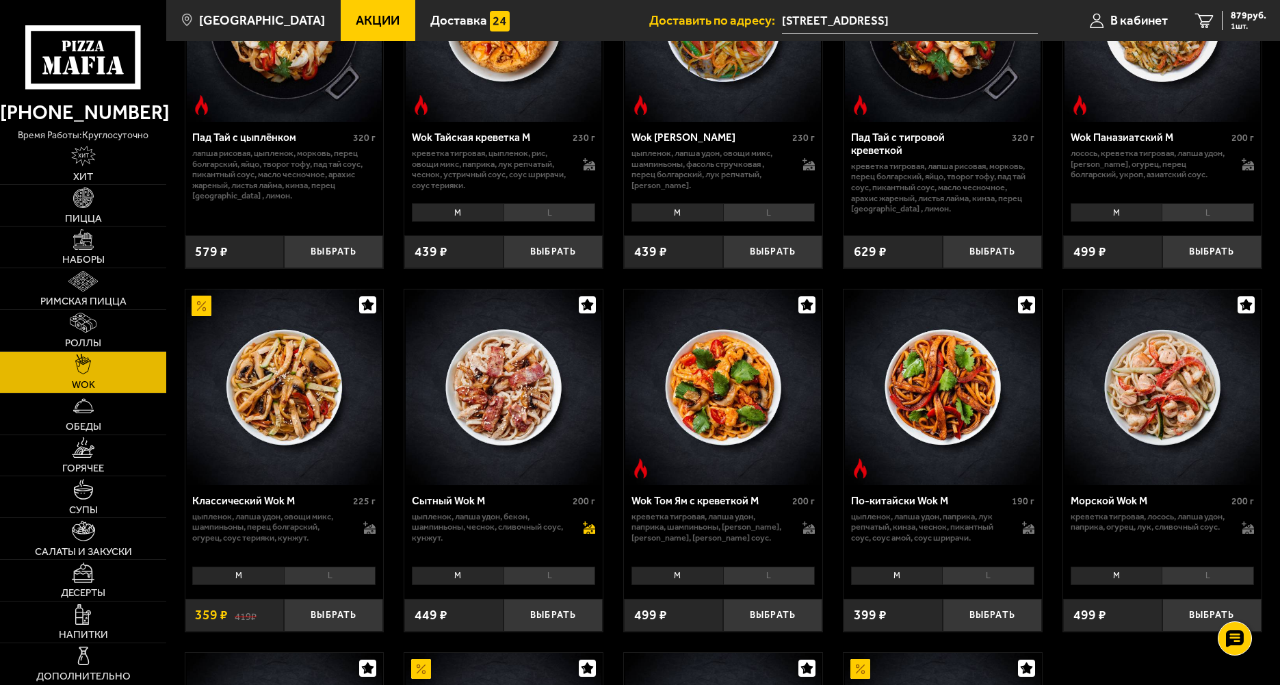
scroll to position [205, 0]
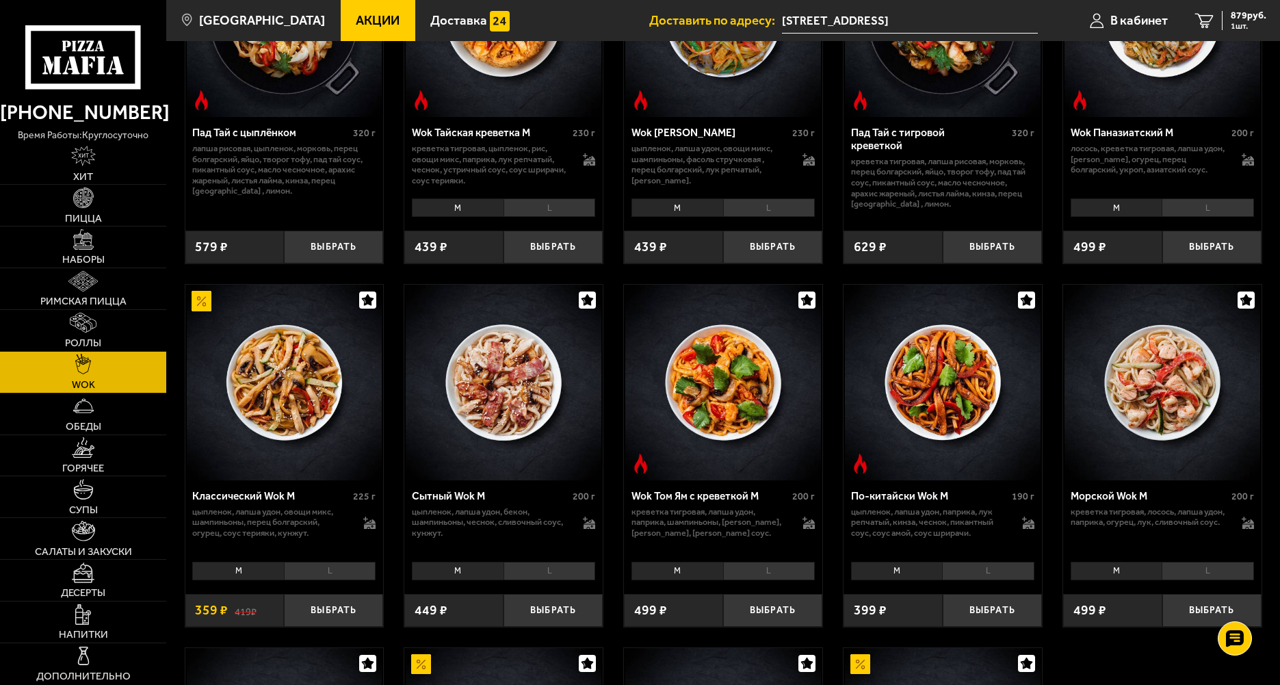
click at [547, 576] on li "L" at bounding box center [549, 570] width 92 height 19
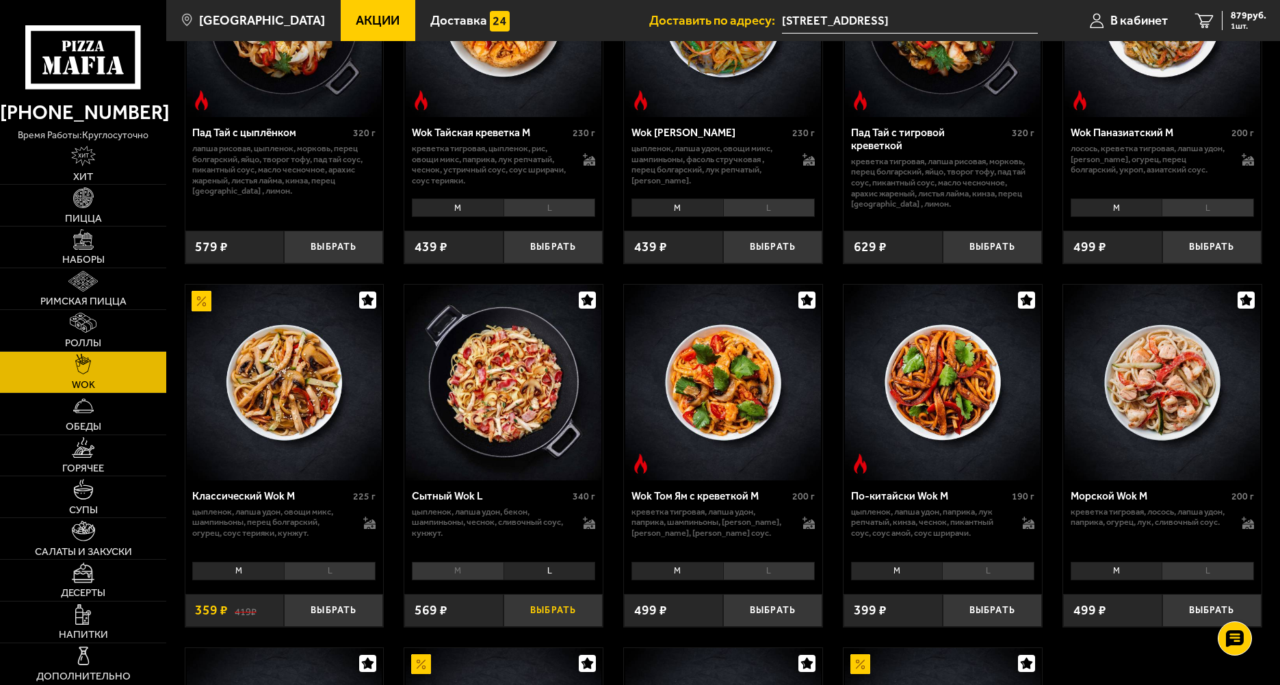
click at [540, 613] on button "Выбрать" at bounding box center [552, 610] width 99 height 33
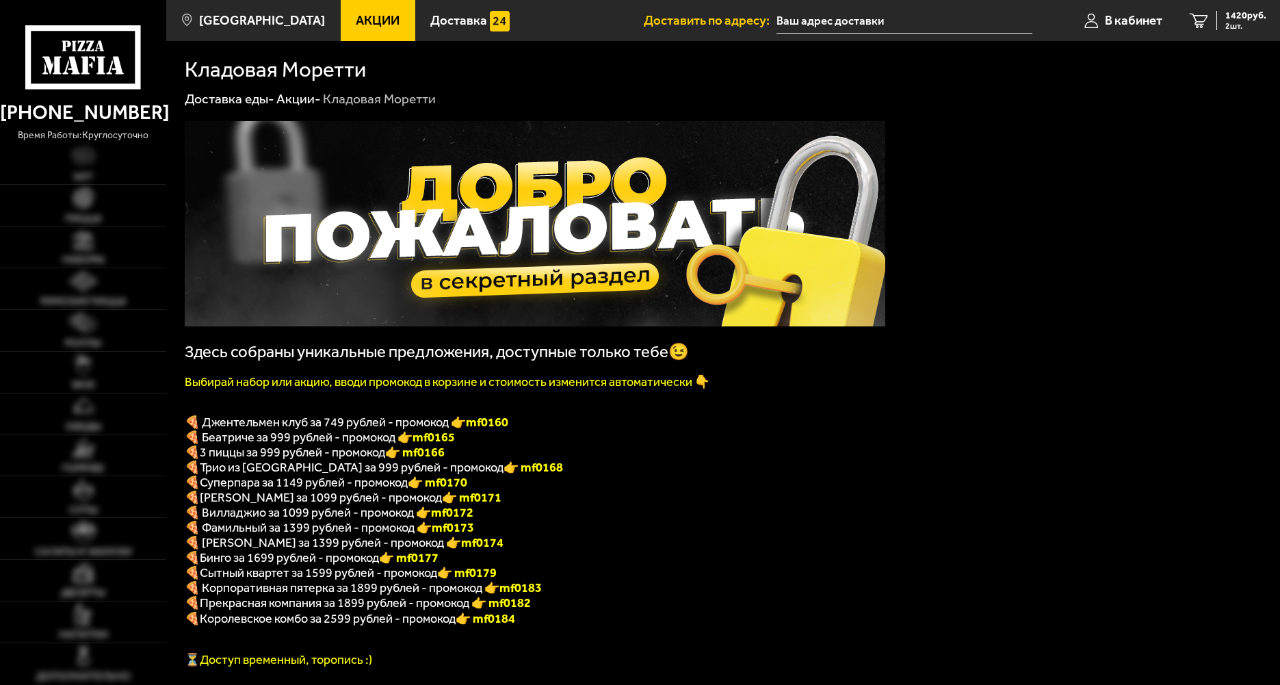
type input "[STREET_ADDRESS]"
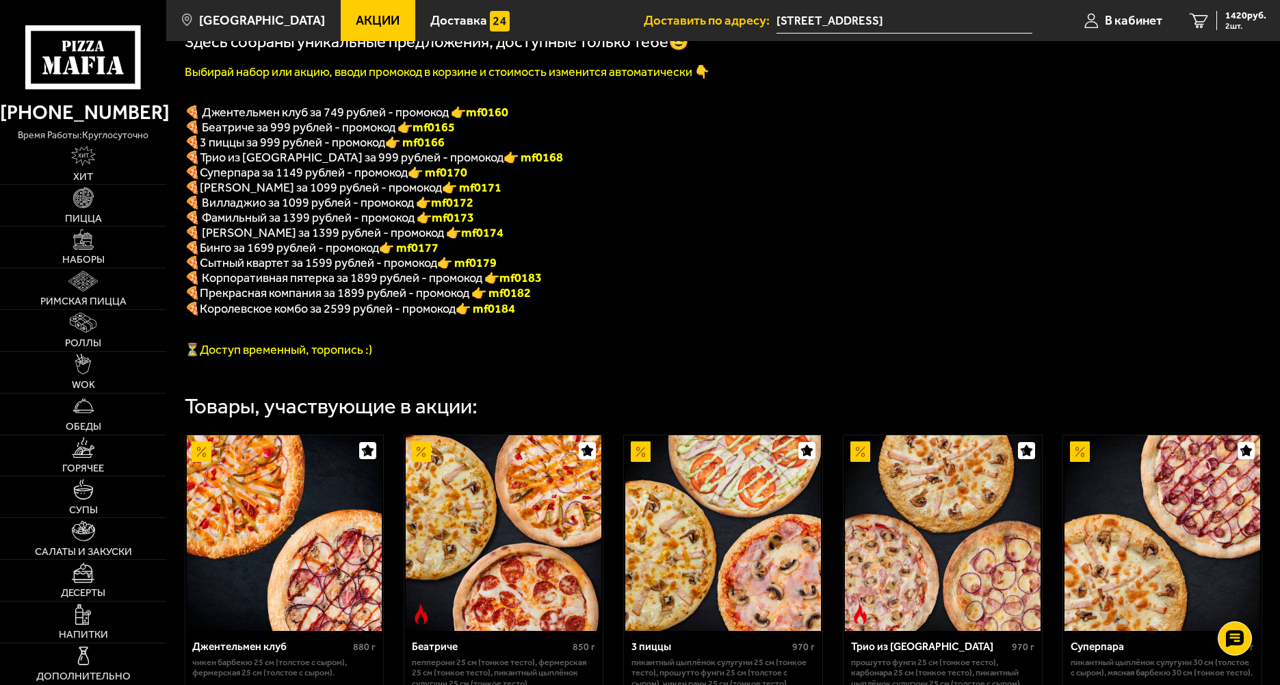
scroll to position [274, 0]
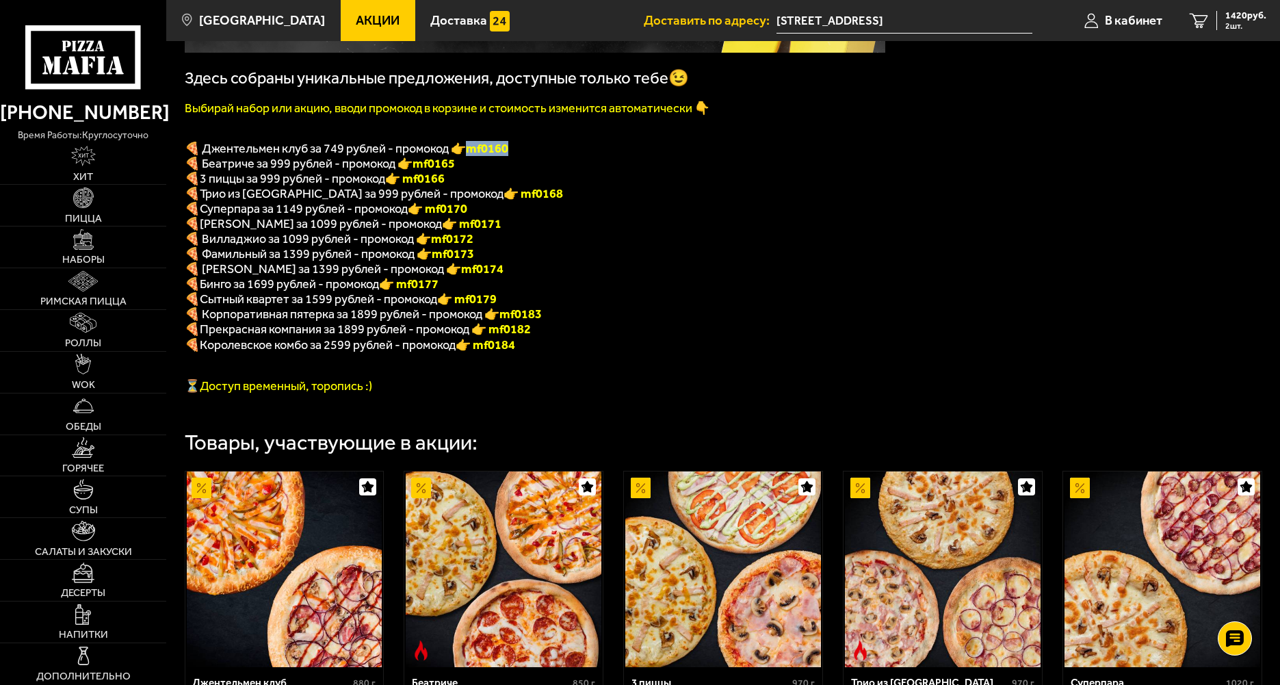
drag, startPoint x: 470, startPoint y: 157, endPoint x: 521, endPoint y: 157, distance: 51.3
click at [521, 156] on p "🍕 Джентельмен клуб за 749 рублей - промокод 👉 mf0160" at bounding box center [535, 148] width 700 height 15
copy b "mf0160"
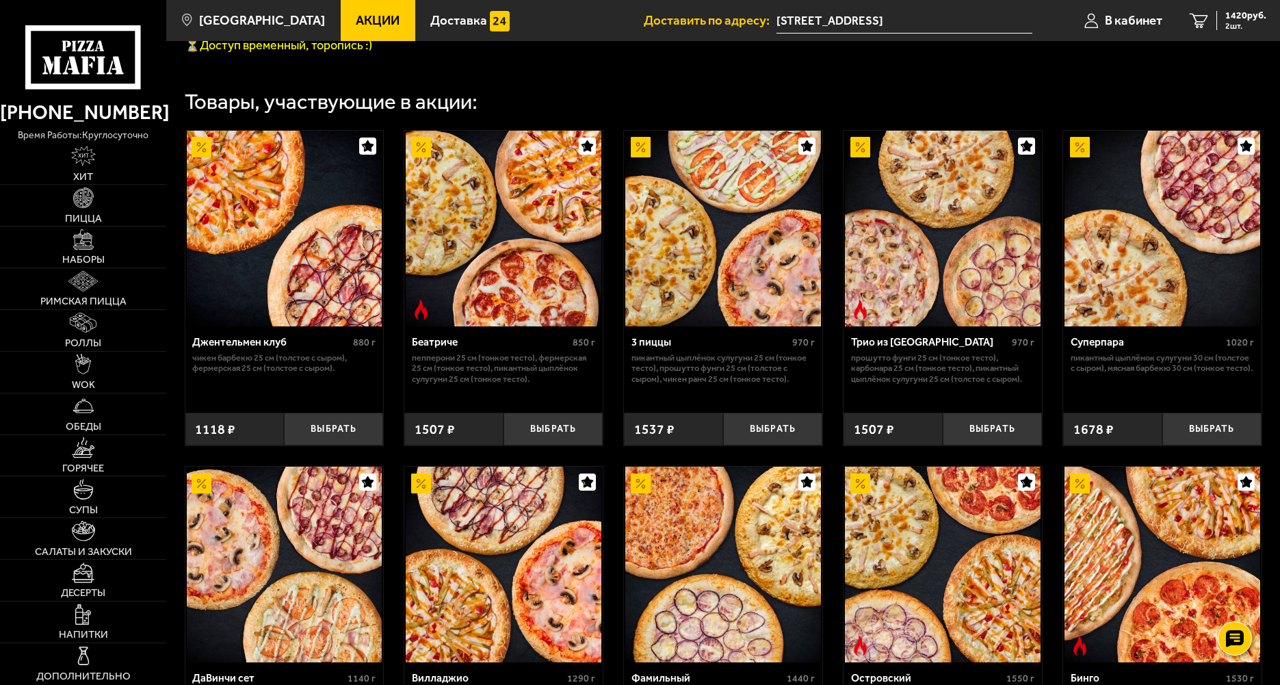
scroll to position [620, 0]
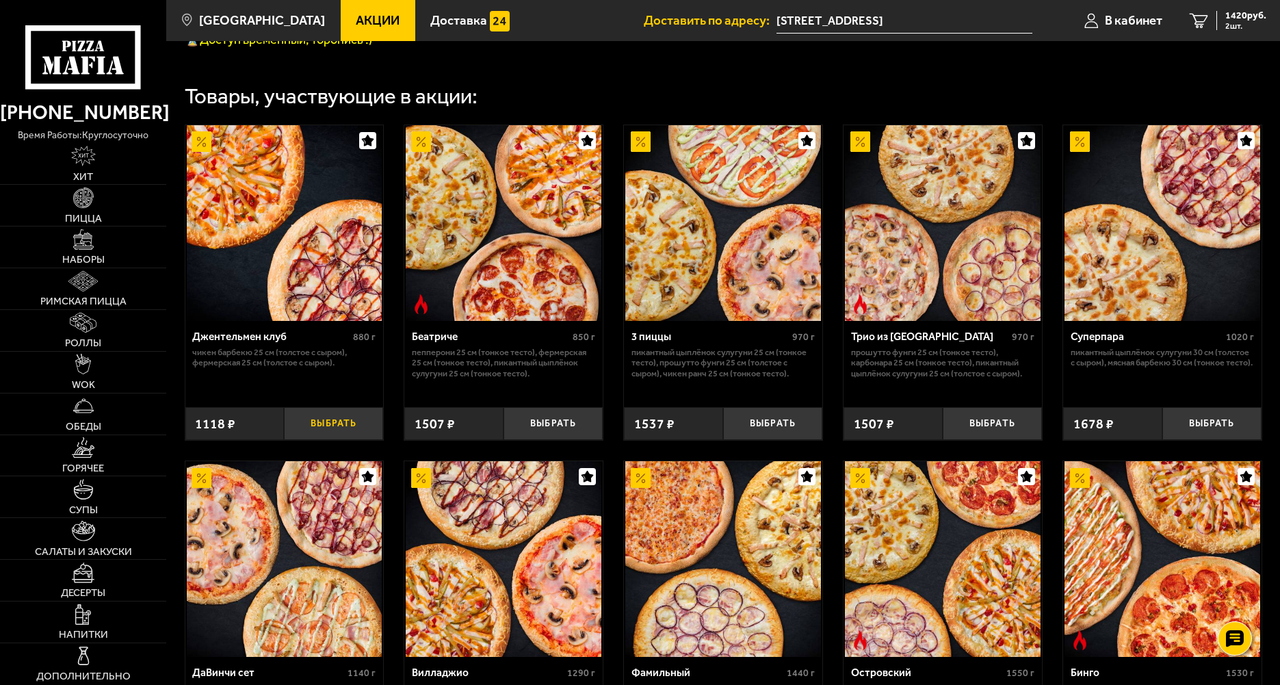
click at [337, 440] on button "Выбрать" at bounding box center [333, 423] width 99 height 33
click at [1239, 25] on span "3 шт." at bounding box center [1245, 26] width 41 height 8
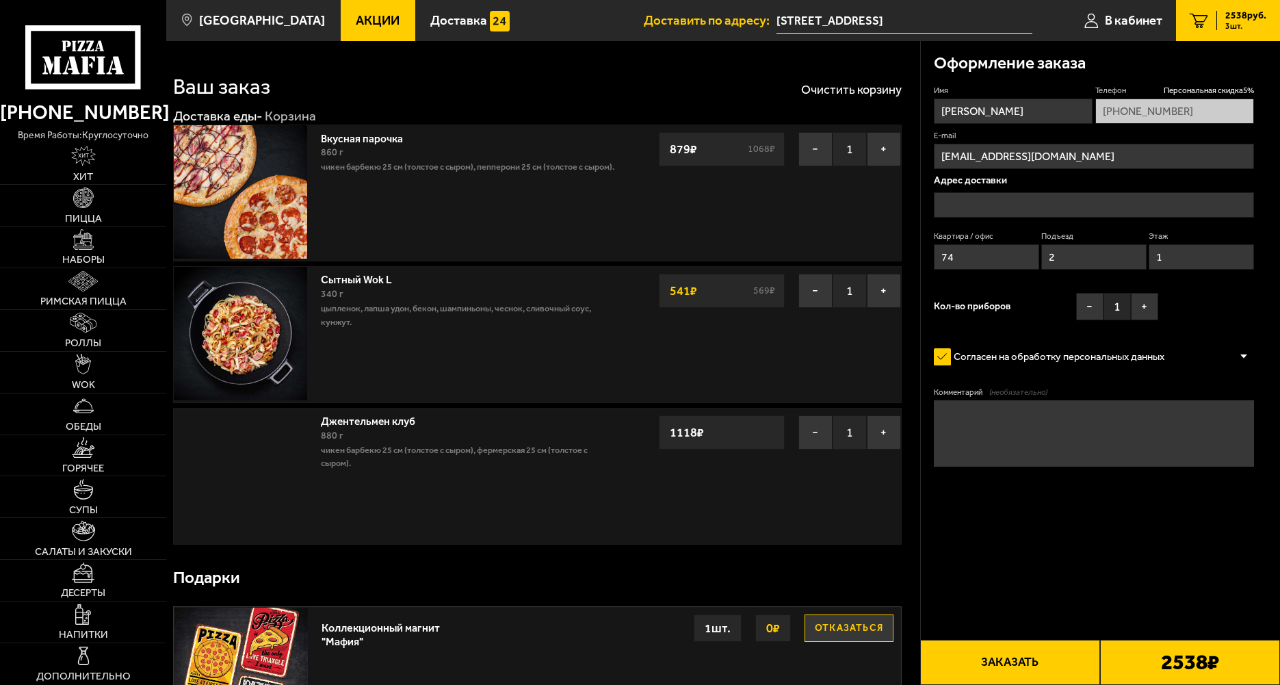
type input "[STREET_ADDRESS]"
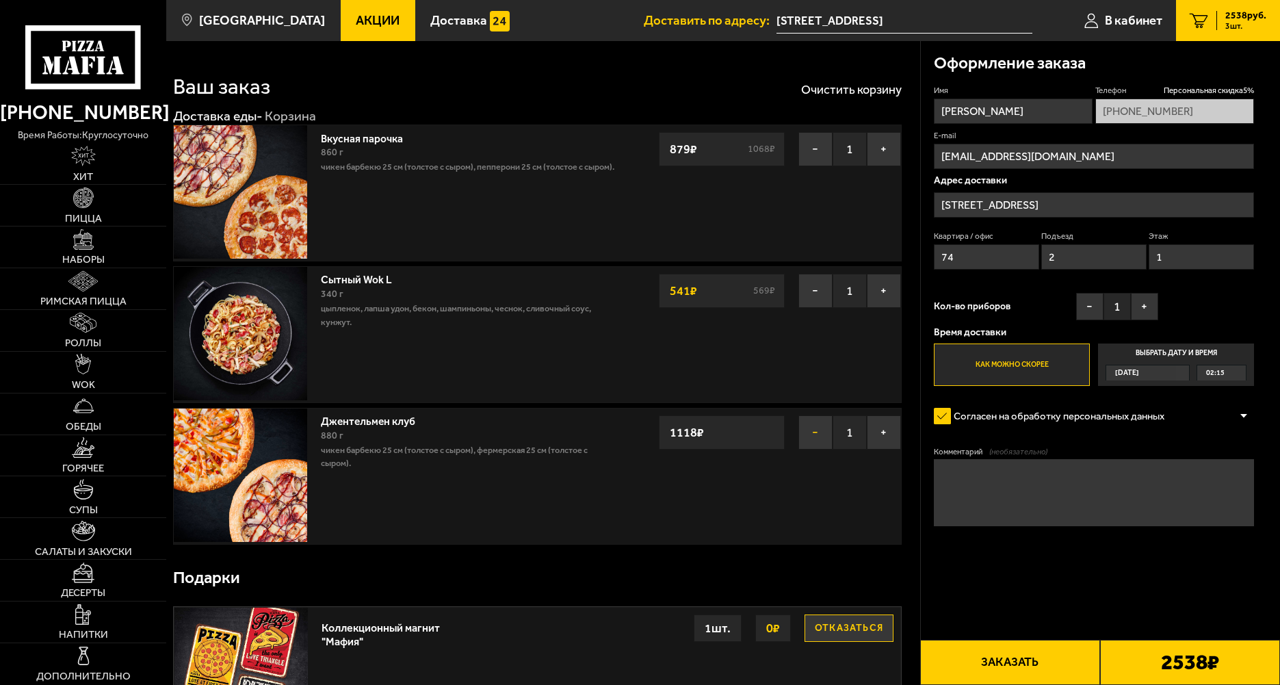
click at [817, 430] on button "−" at bounding box center [815, 432] width 34 height 34
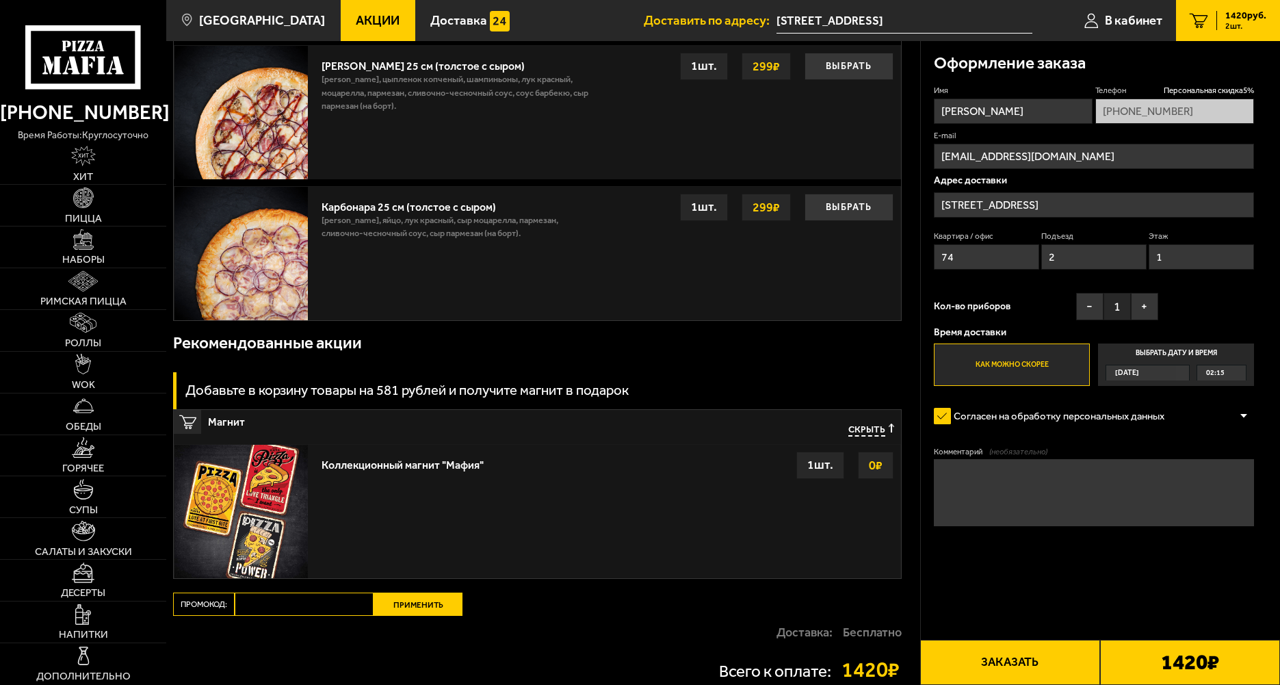
scroll to position [616, 0]
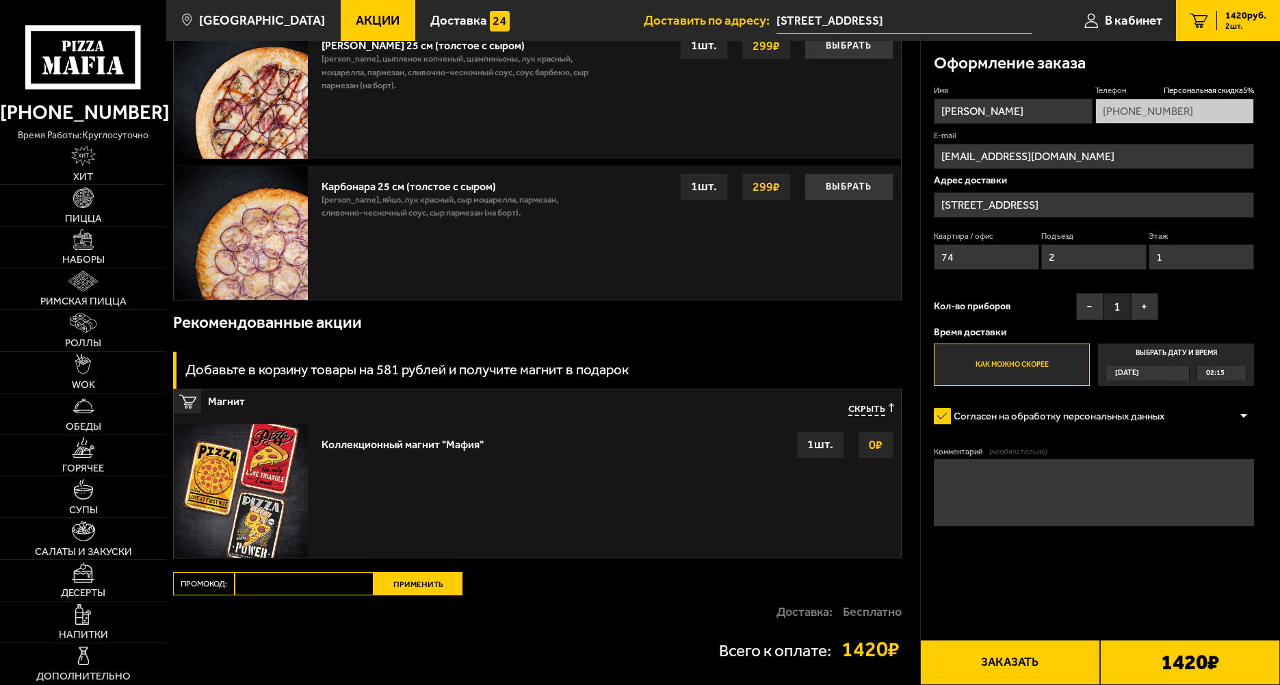
click at [318, 586] on input "Промокод:" at bounding box center [304, 583] width 139 height 23
paste input "mf0160"
type input "mf0160"
click at [417, 588] on button "Применить" at bounding box center [417, 583] width 89 height 23
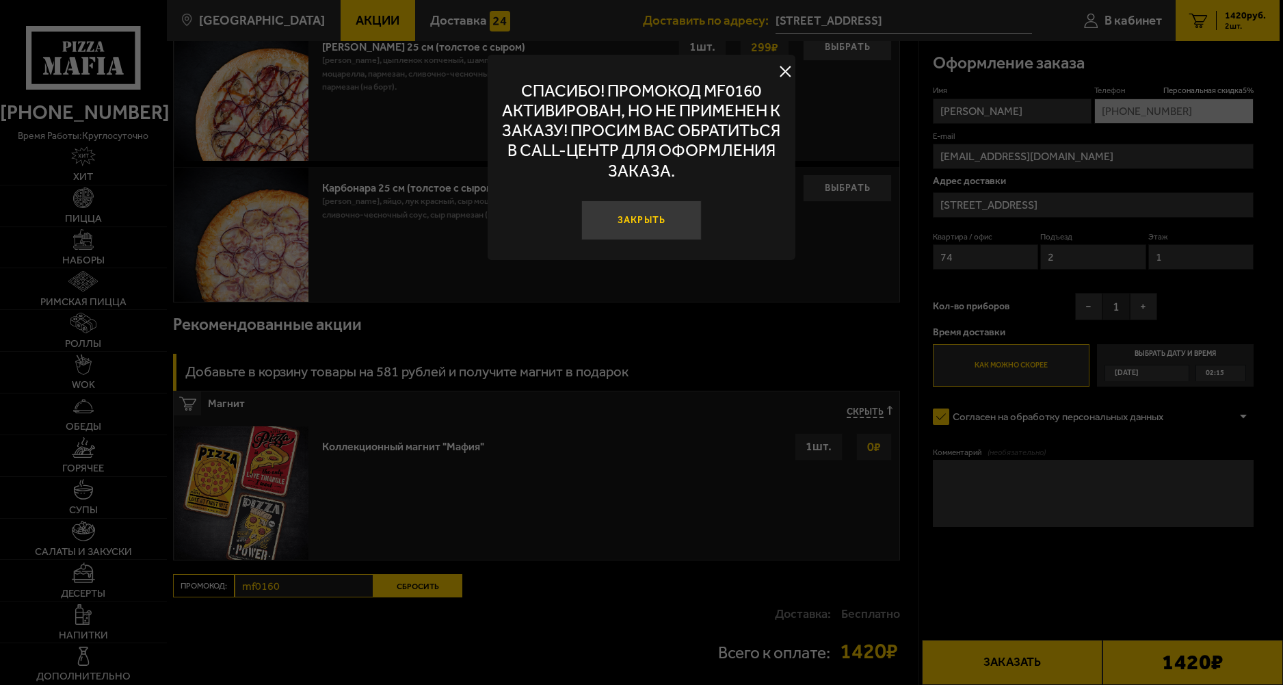
click at [645, 217] on button "Закрыть" at bounding box center [641, 220] width 120 height 40
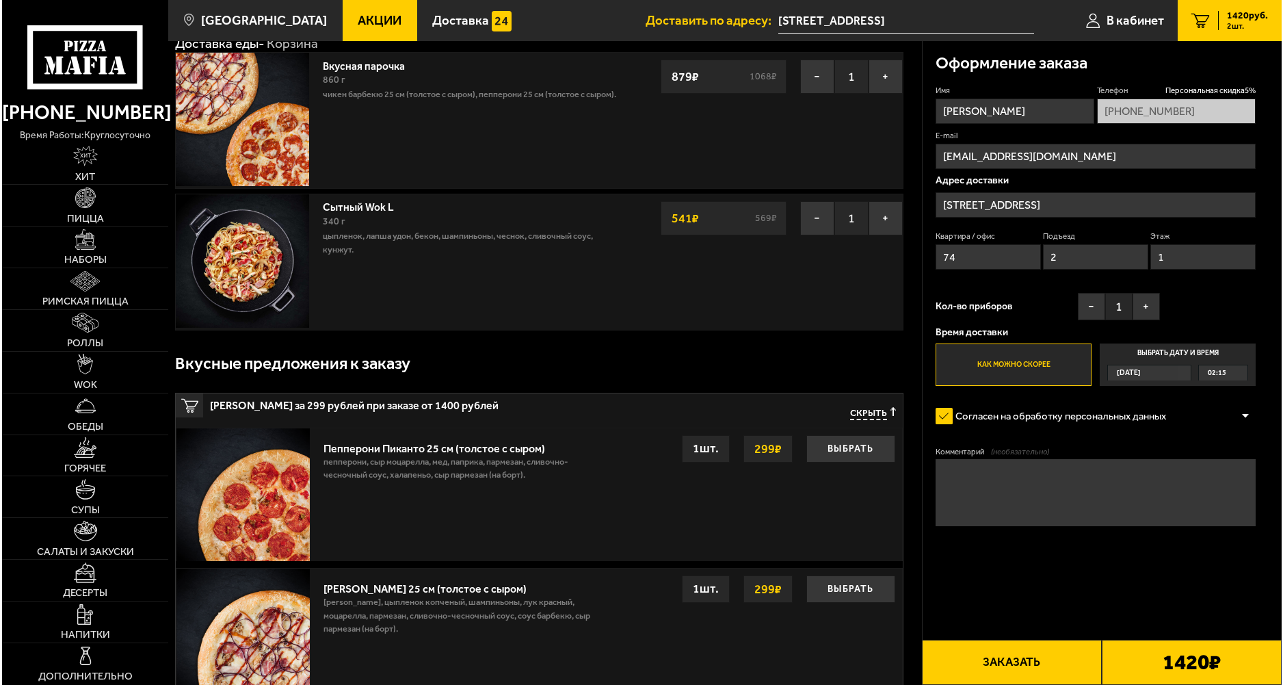
scroll to position [68, 0]
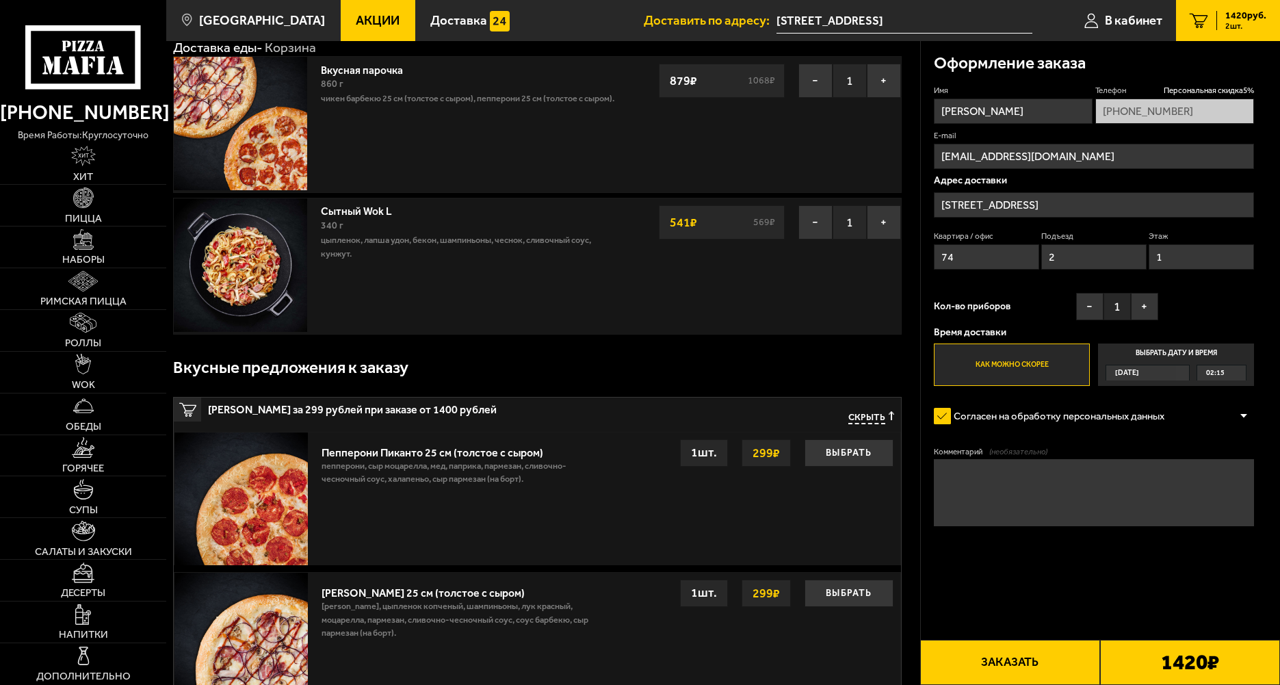
click at [1033, 661] on button "Заказать" at bounding box center [1010, 661] width 180 height 45
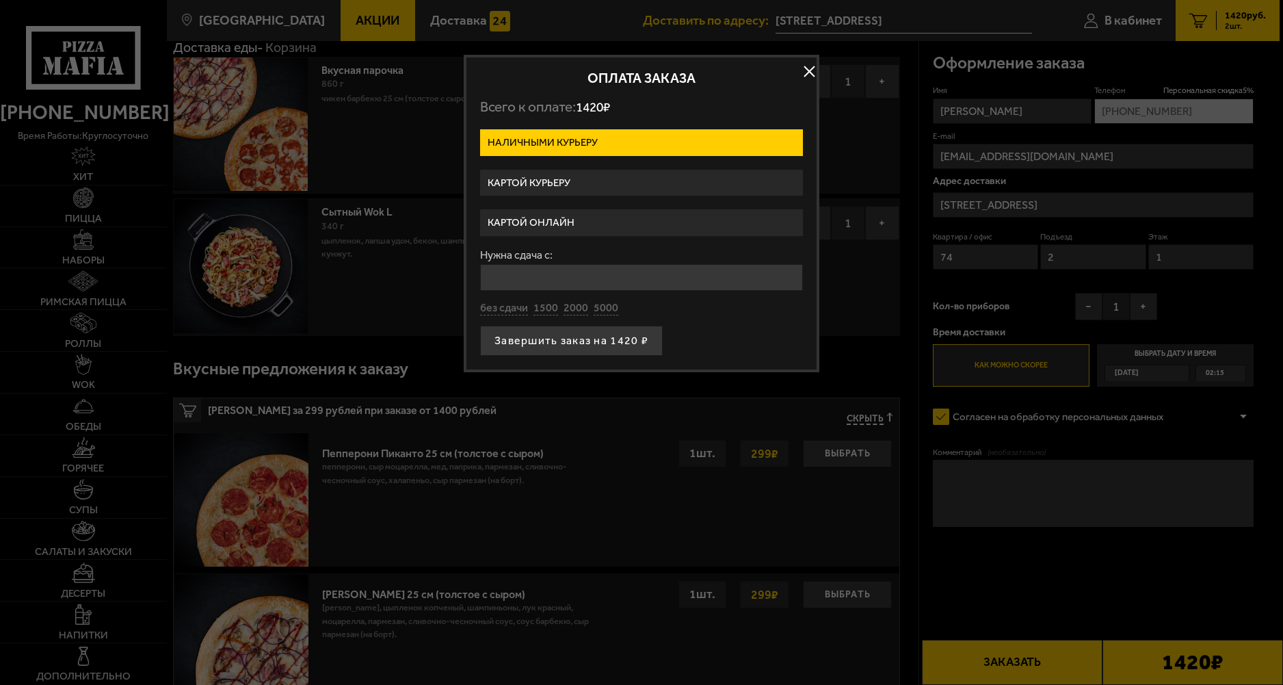
click at [564, 181] on label "Картой курьеру" at bounding box center [641, 183] width 323 height 27
click at [0, 0] on input "Картой курьеру" at bounding box center [0, 0] width 0 height 0
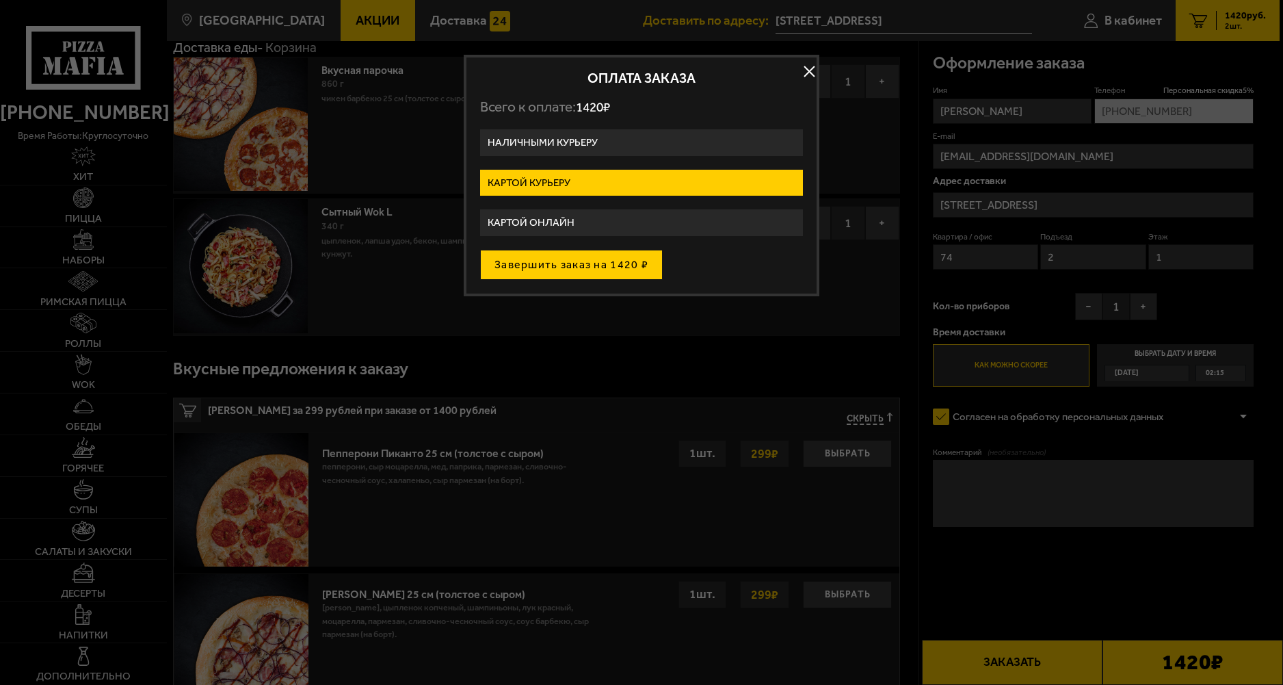
click at [603, 265] on button "Завершить заказ на 1420 ₽" at bounding box center [571, 265] width 183 height 30
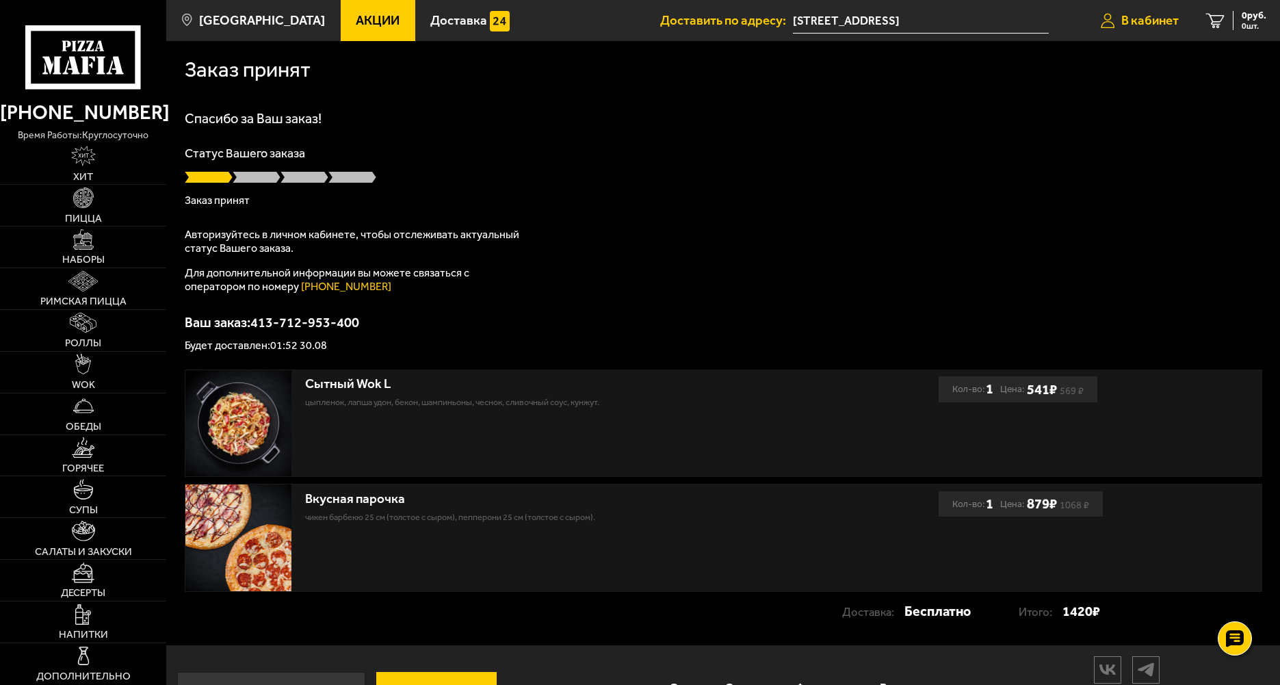
click at [1145, 18] on span "В кабинет" at bounding box center [1149, 20] width 57 height 13
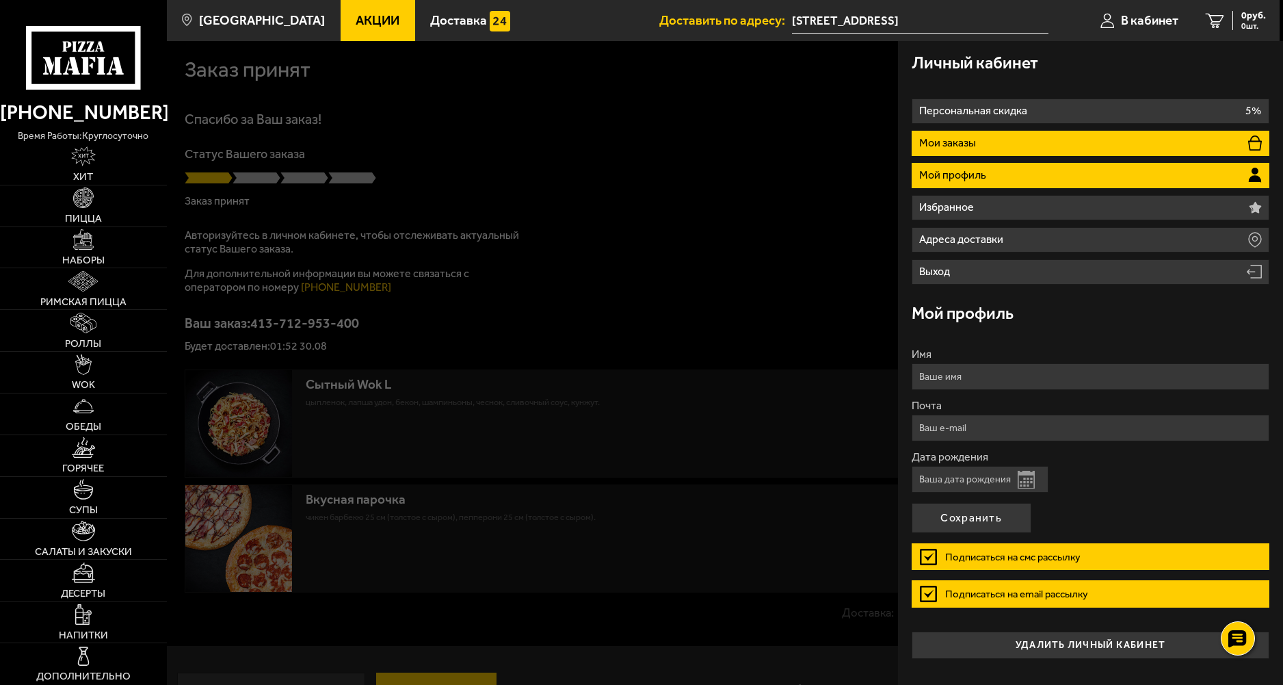
click at [1014, 135] on li "Мои заказы" at bounding box center [1091, 143] width 358 height 25
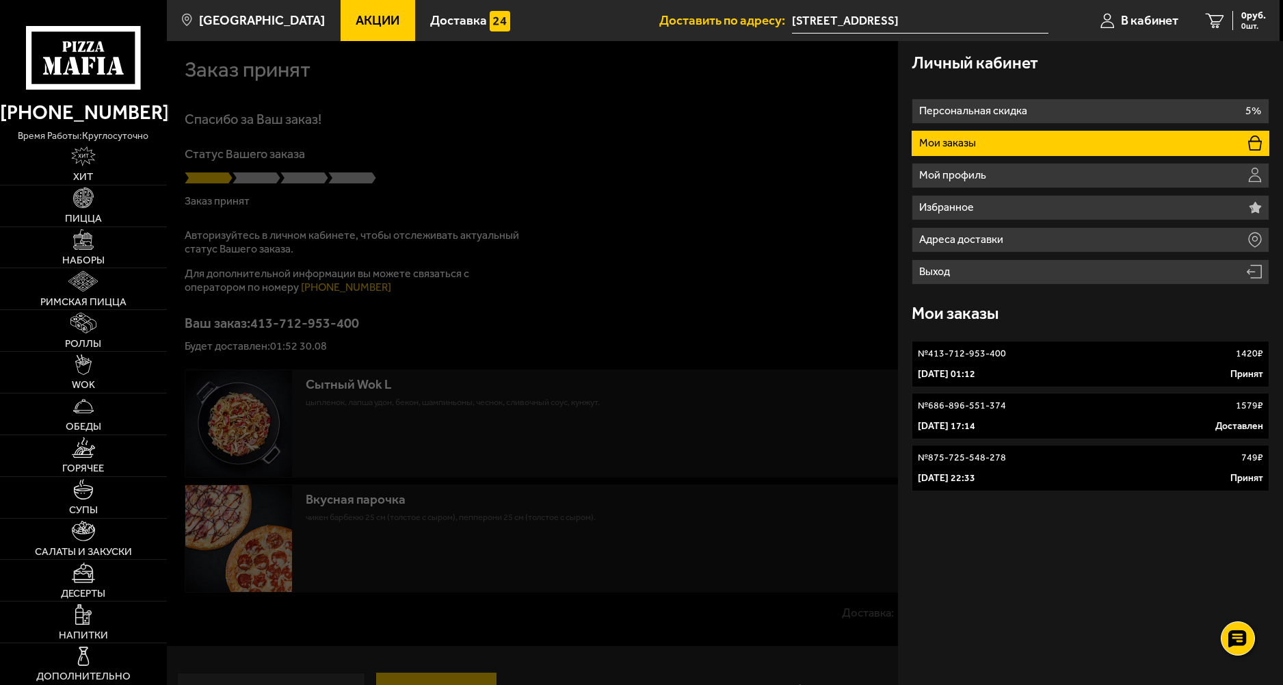
click at [1067, 355] on div "№ 413-712-953-400 1420 ₽" at bounding box center [1091, 354] width 346 height 14
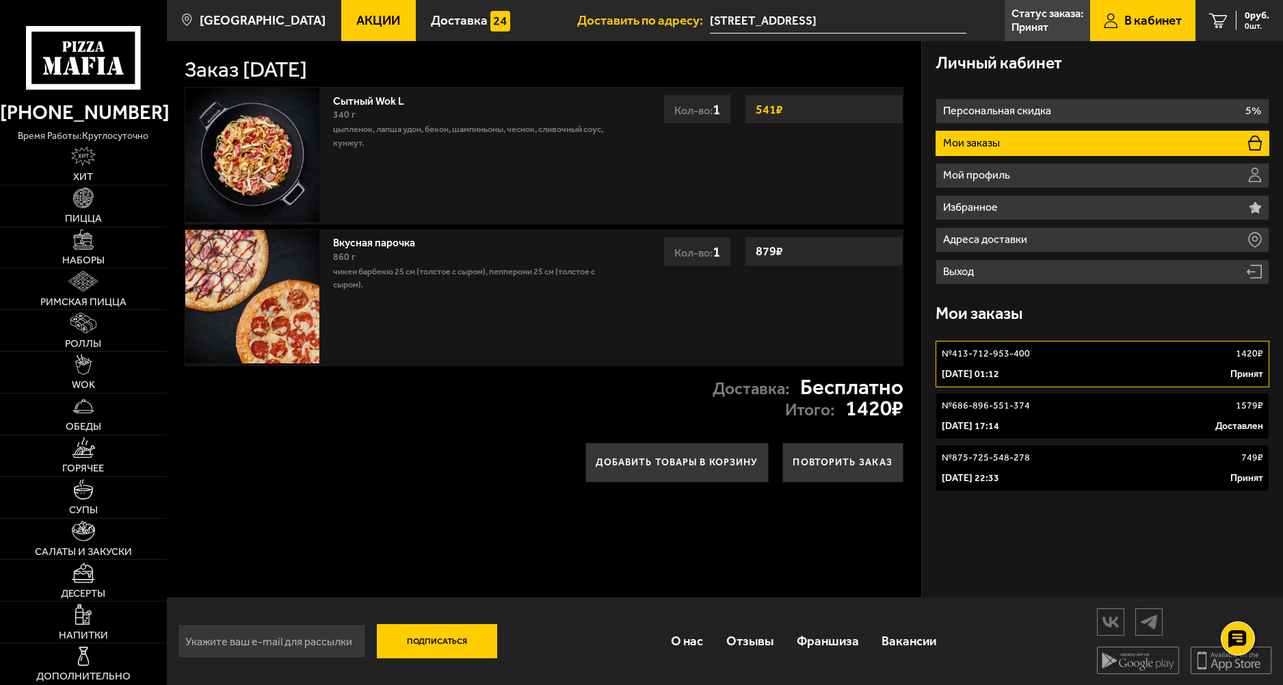
click at [266, 464] on div "Добавить товары в корзину Повторить заказ" at bounding box center [544, 462] width 754 height 67
click at [103, 458] on link "Горячее" at bounding box center [83, 455] width 167 height 41
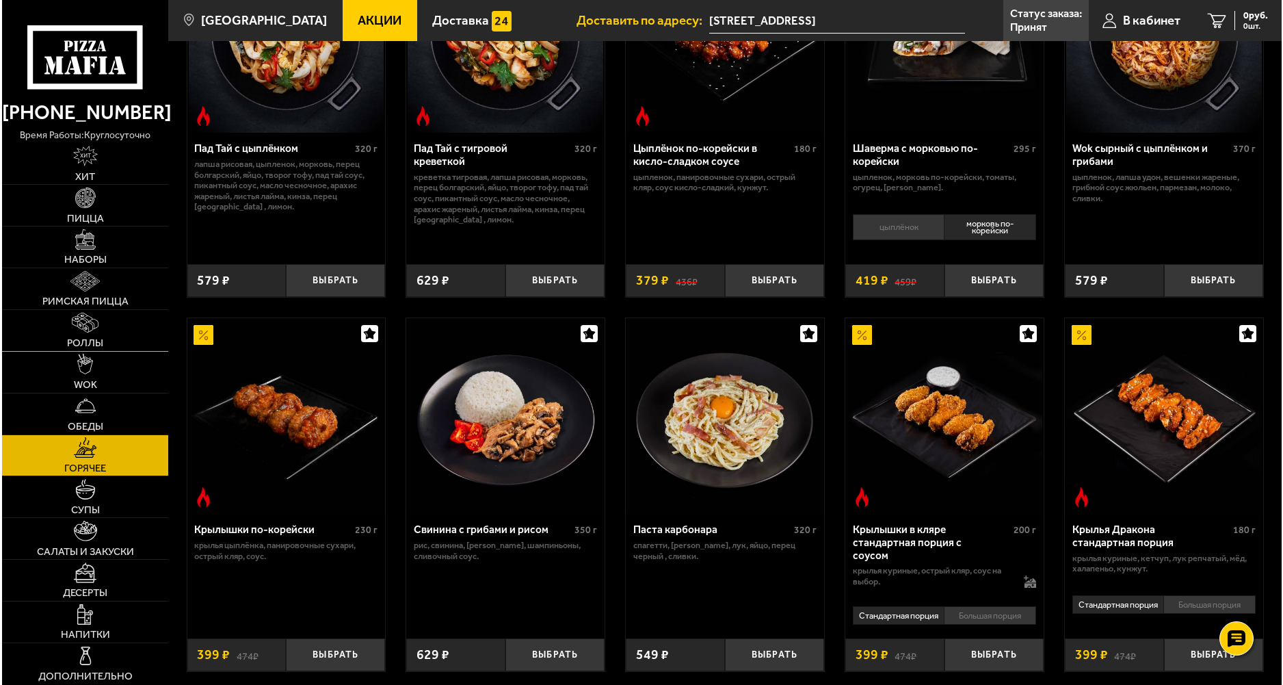
scroll to position [94, 0]
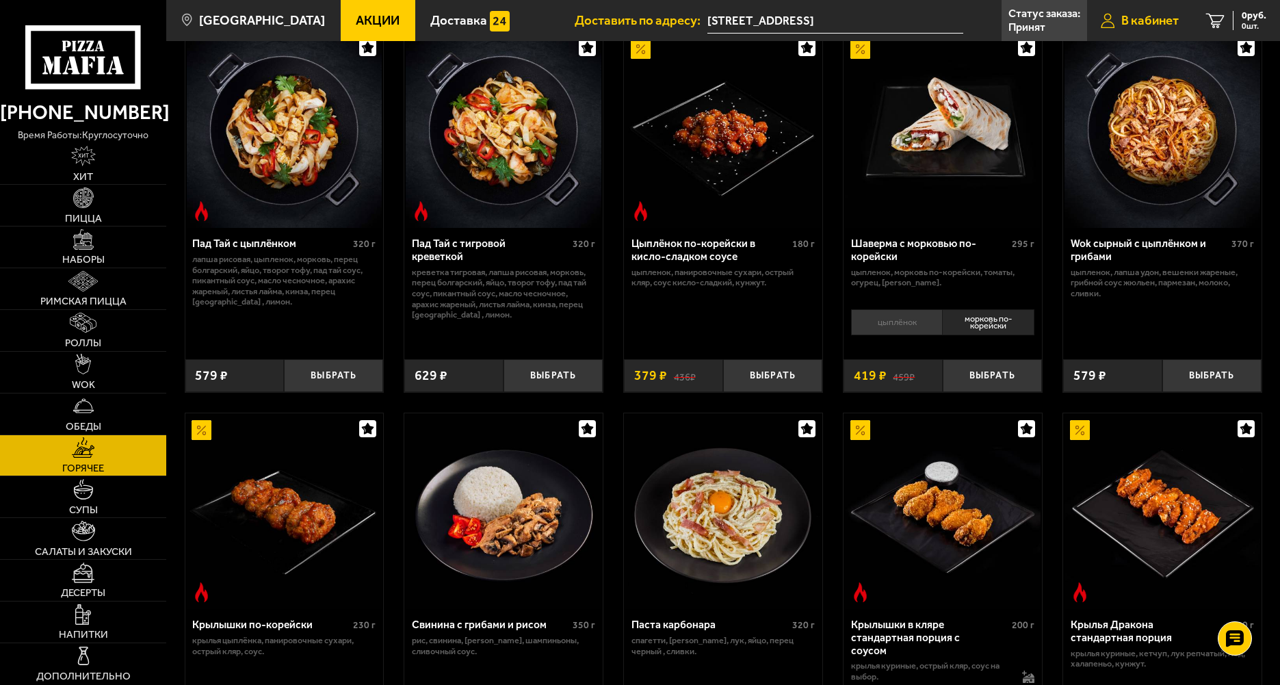
click at [1156, 17] on span "В кабинет" at bounding box center [1149, 20] width 57 height 13
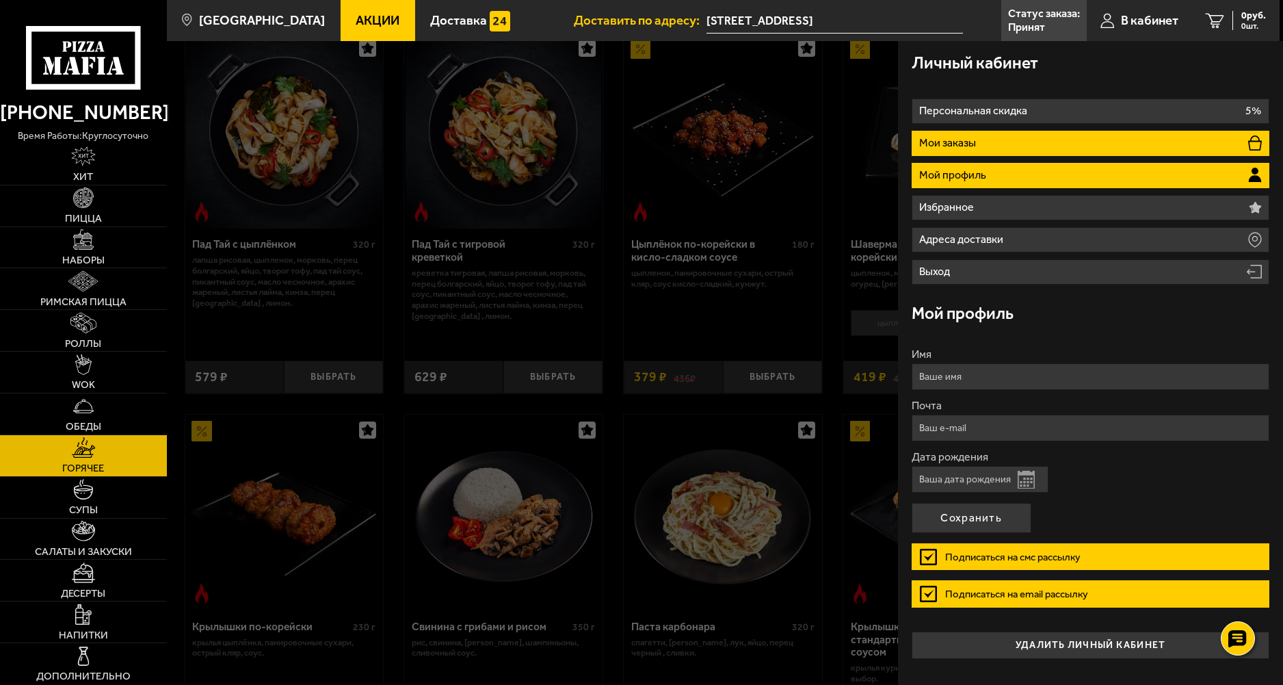
click at [1005, 143] on li "Мои заказы" at bounding box center [1091, 143] width 358 height 25
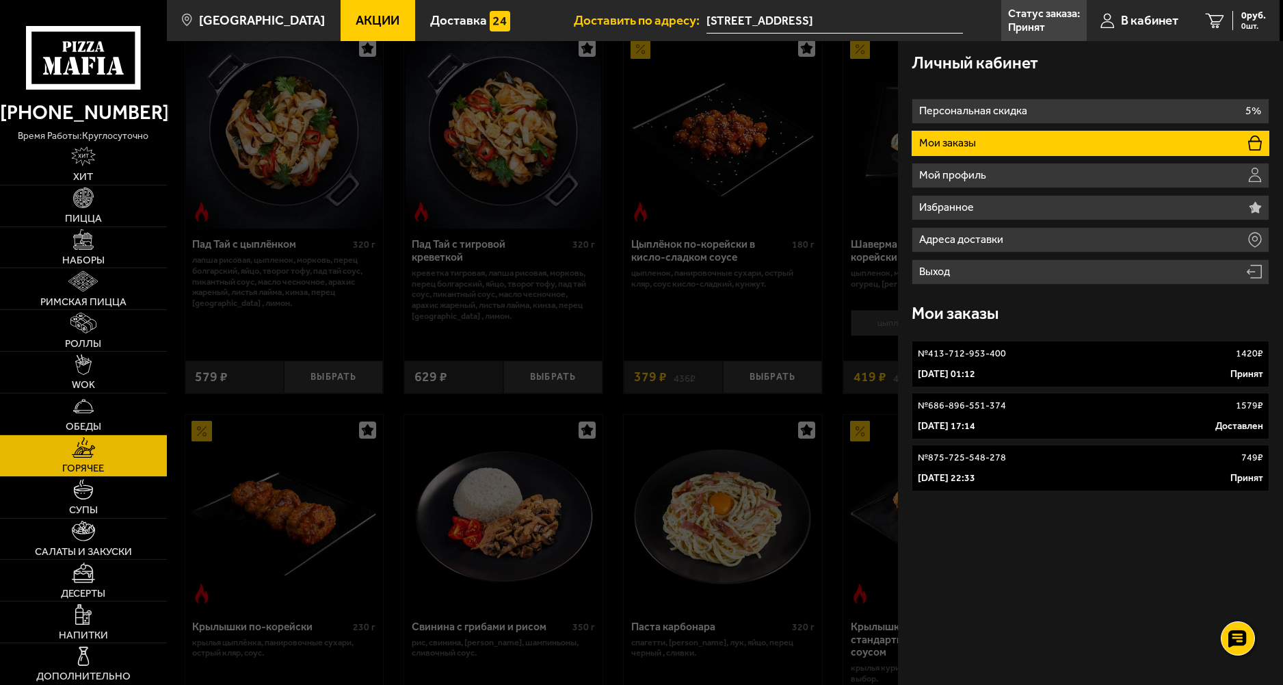
click at [1039, 345] on link "№ 413-712-953-400 1420 ₽ 30 августа 2025 г. 01:12 Принят" at bounding box center [1091, 364] width 358 height 47
